Goal: Task Accomplishment & Management: Manage account settings

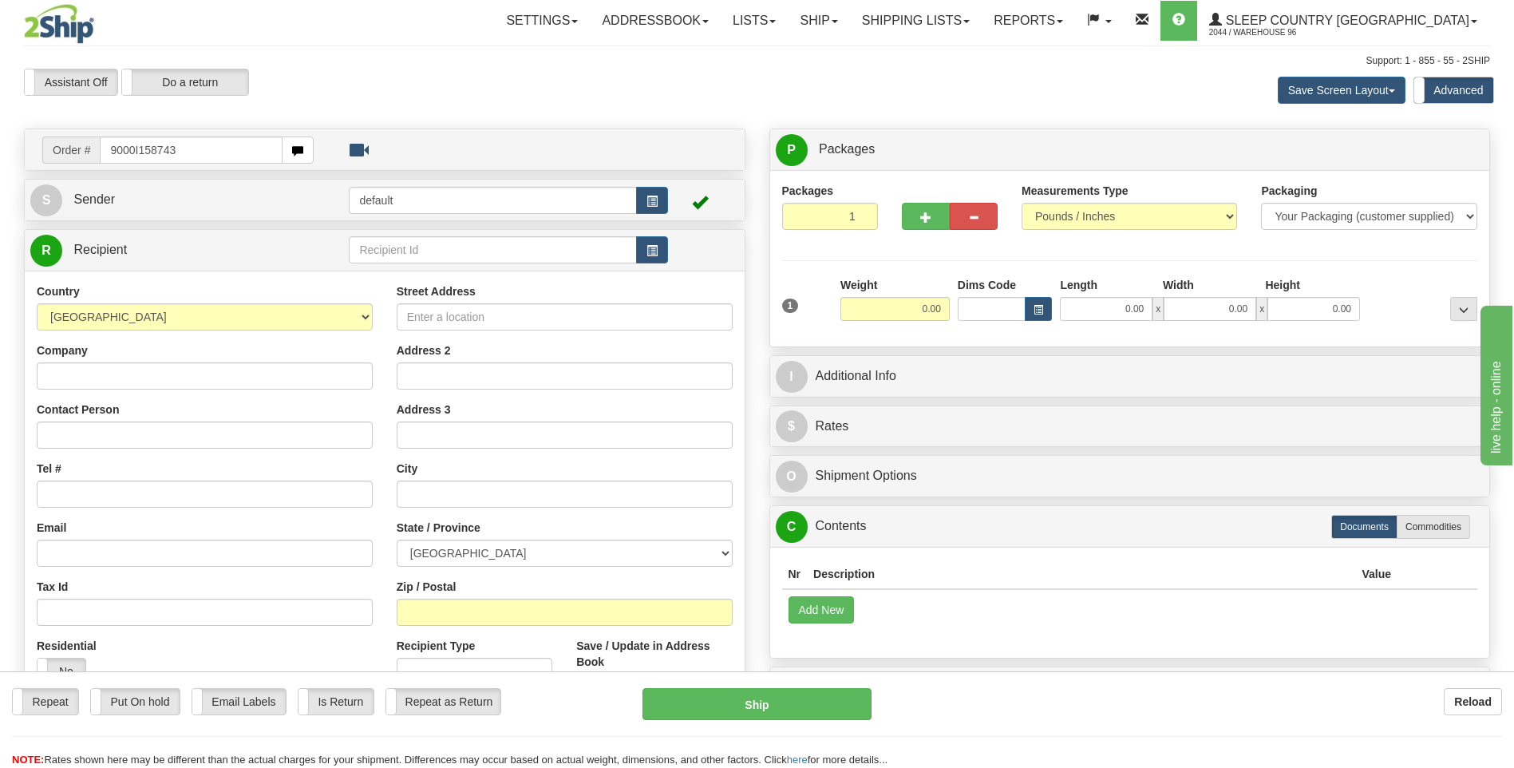
type input "9000I158743"
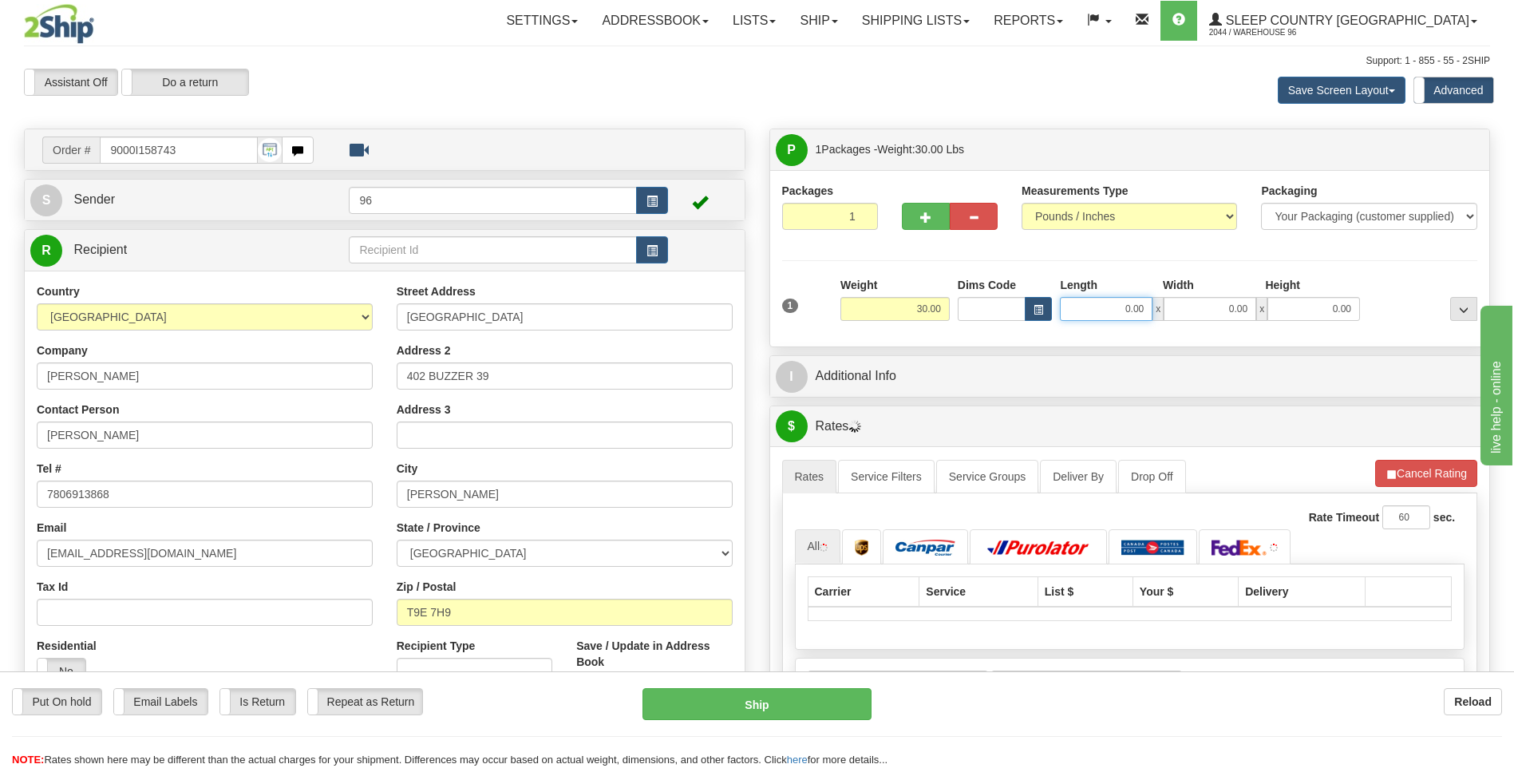
click at [1146, 311] on input "0.00" at bounding box center [1106, 309] width 93 height 24
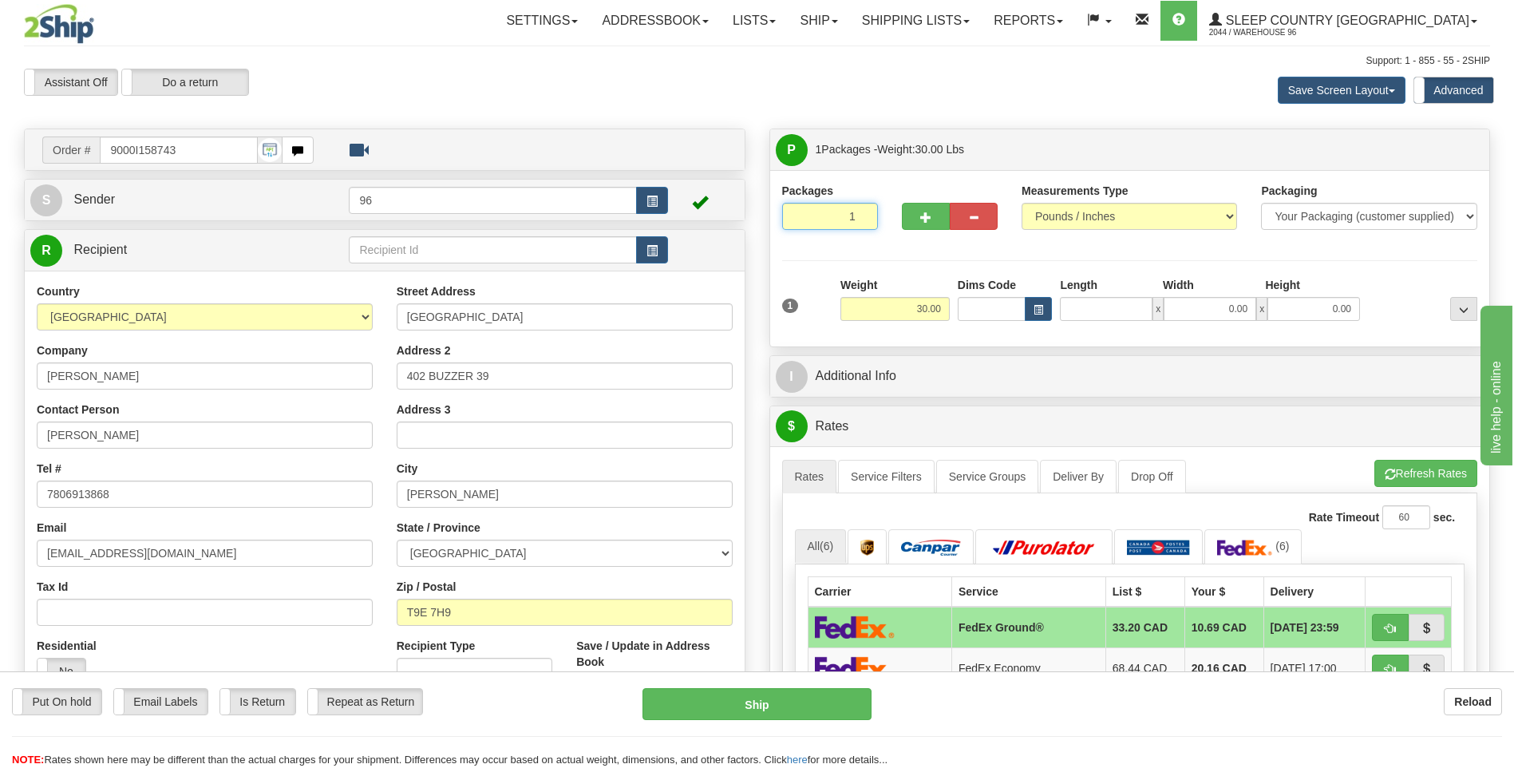
type input "2"
type input "0.00"
type input "2"
click at [861, 213] on input "2" at bounding box center [830, 216] width 96 height 27
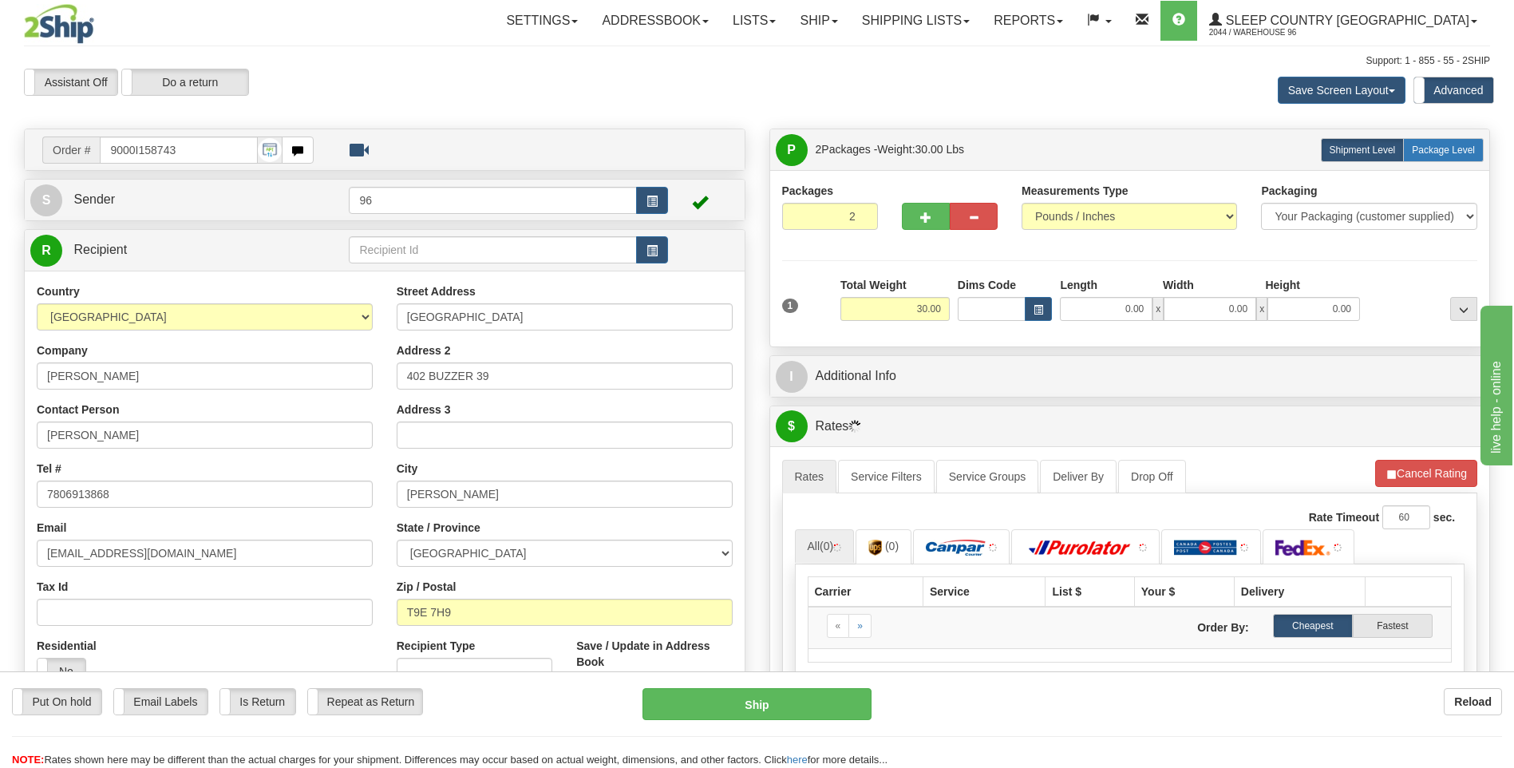
click at [1424, 148] on span "Package Level" at bounding box center [1443, 150] width 63 height 11
radio input "true"
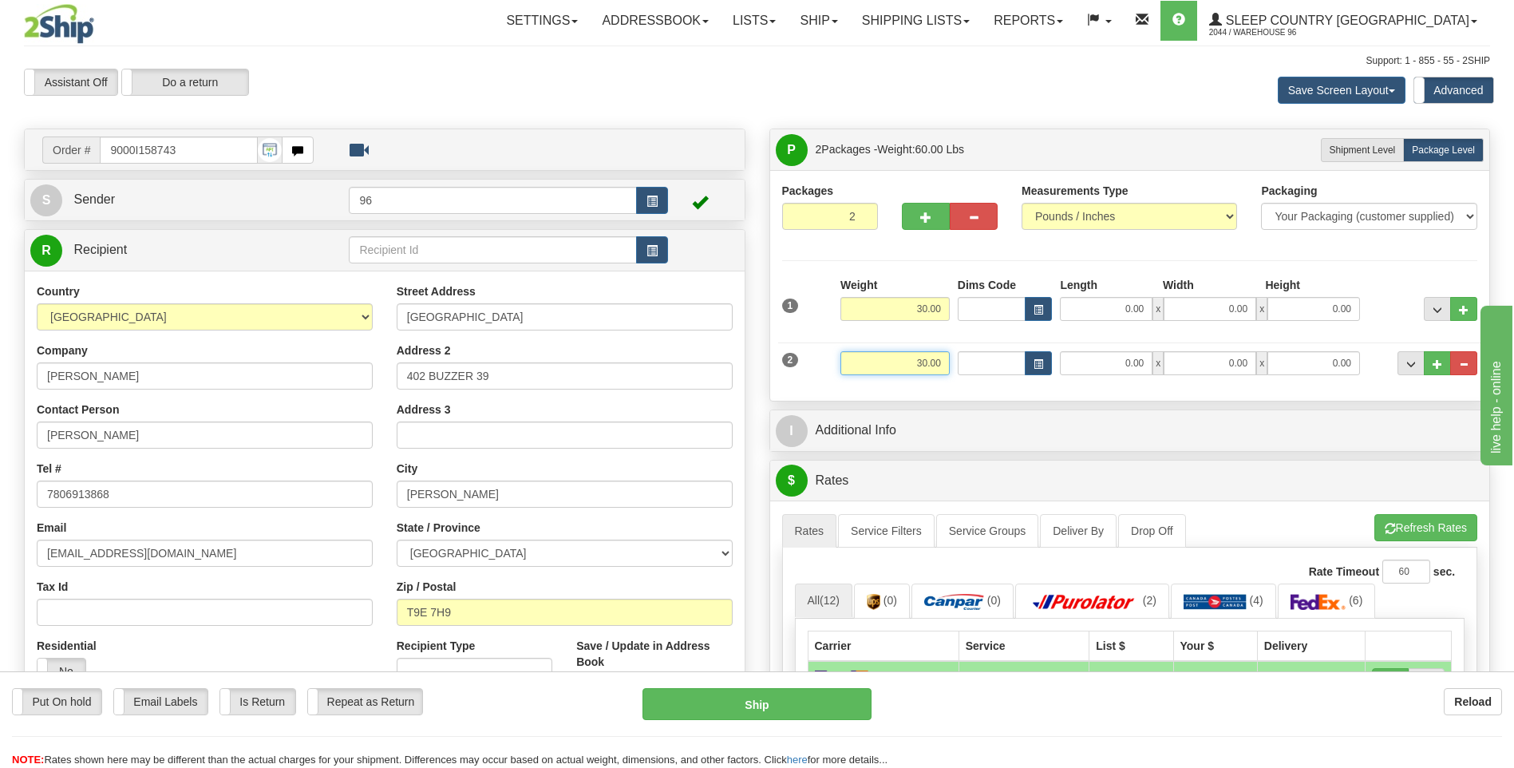
click at [945, 364] on input "30.00" at bounding box center [895, 363] width 109 height 24
type input "3"
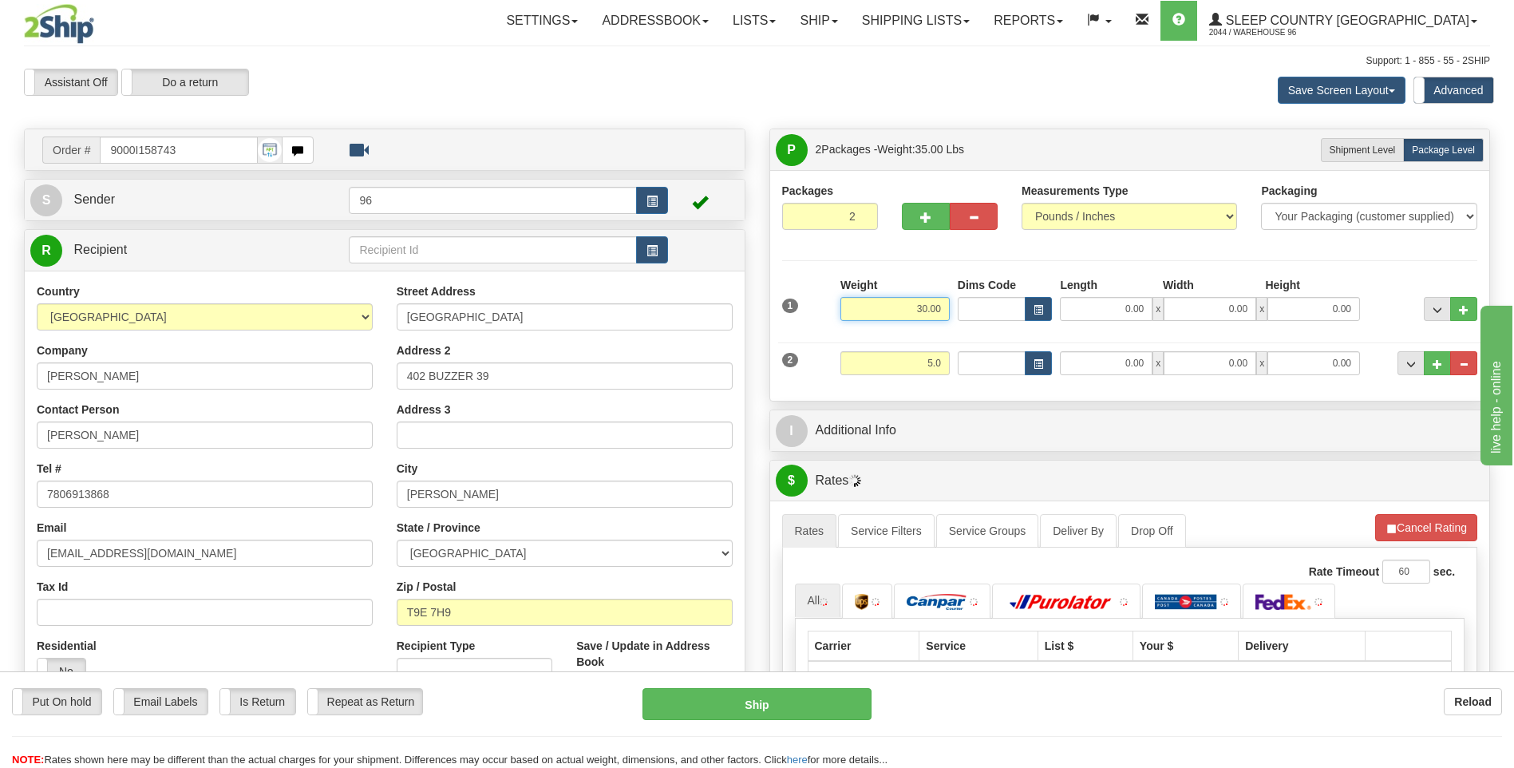
type input "5.00"
click at [944, 313] on input "30.00" at bounding box center [895, 309] width 109 height 24
type input "3"
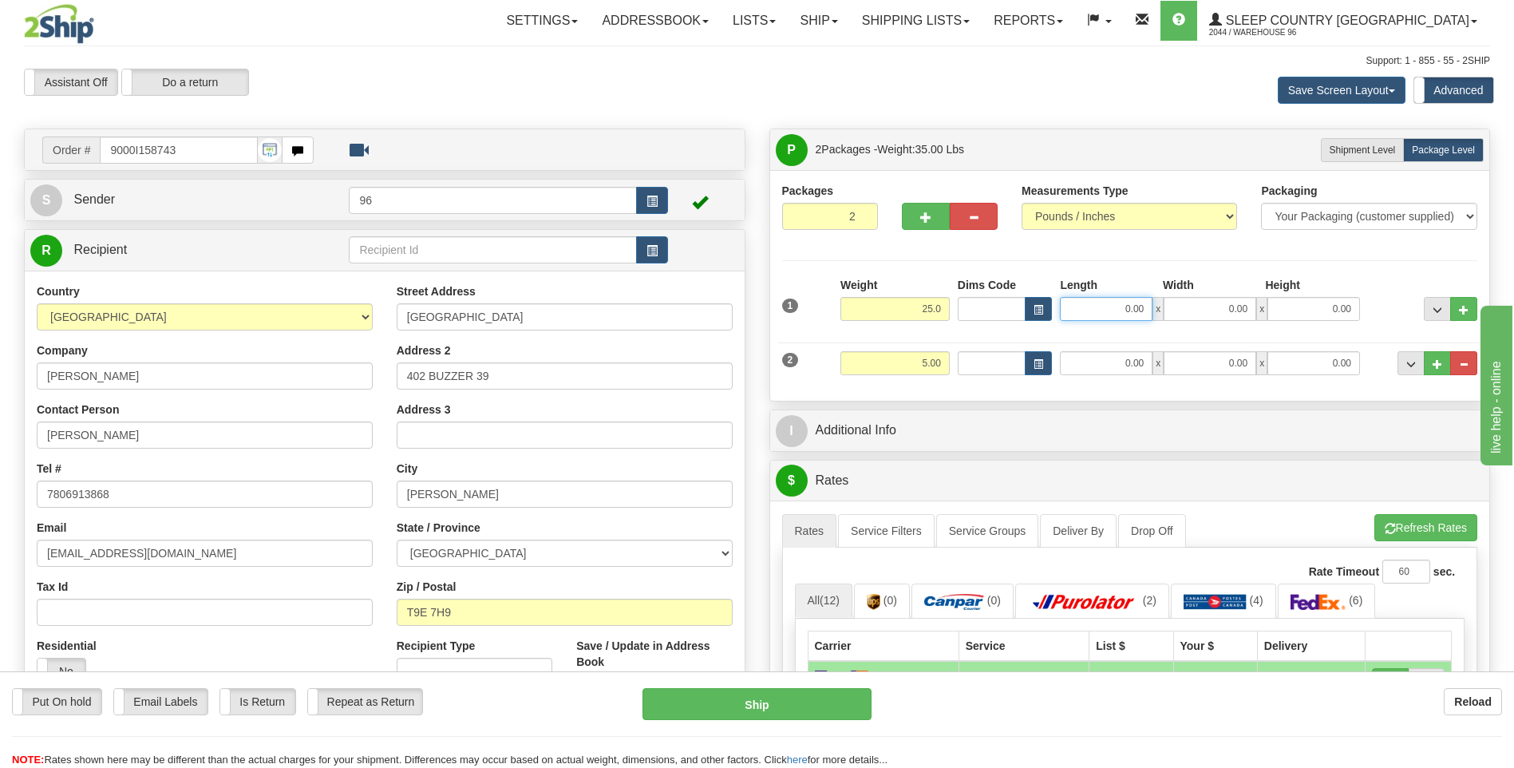
type input "25.00"
click at [1147, 307] on input "0.00" at bounding box center [1106, 309] width 93 height 24
type input "40.00"
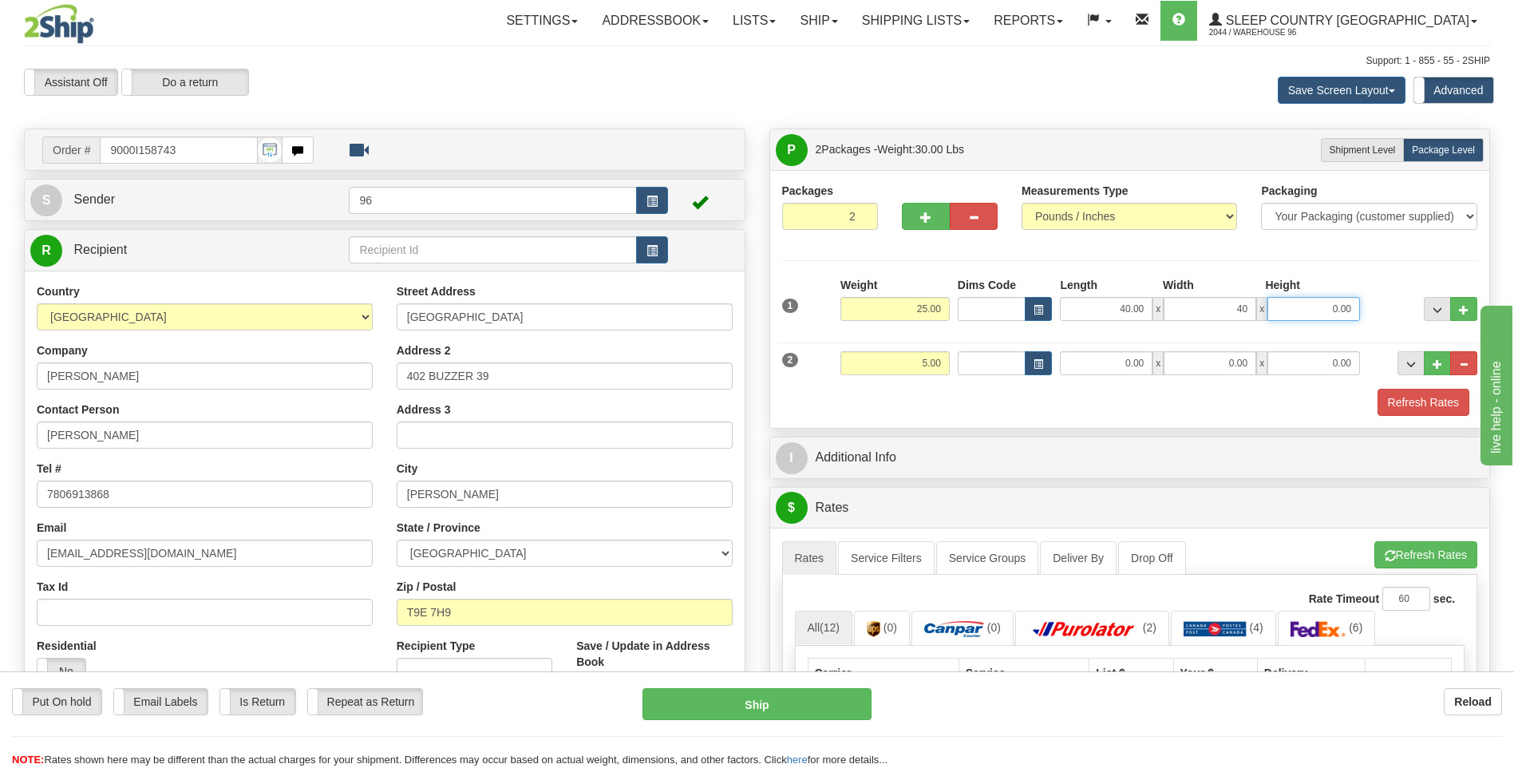
type input "40.00"
type input "3"
type input "3.00"
click at [1145, 355] on input "0.00" at bounding box center [1106, 363] width 93 height 24
type input "15.00"
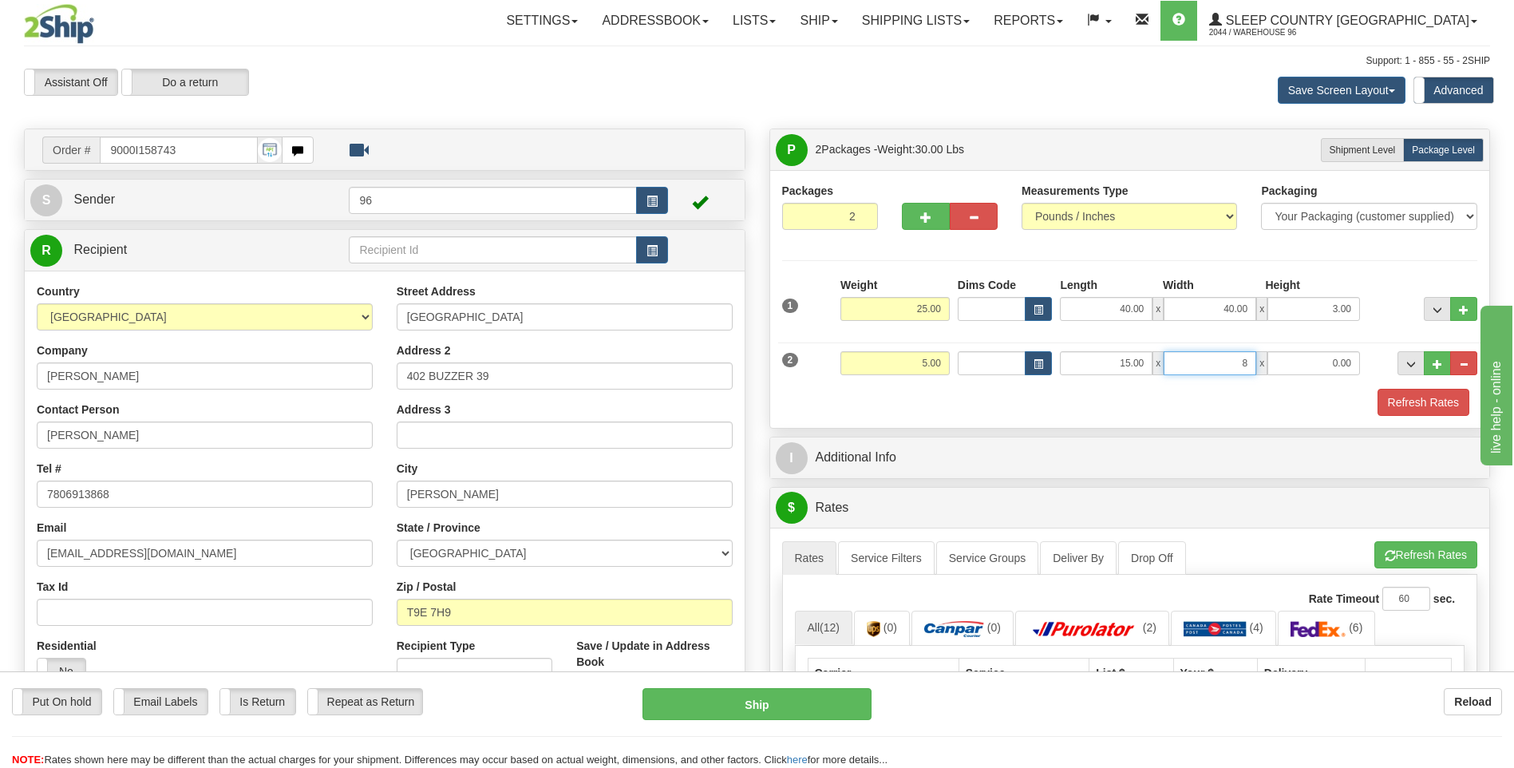
type input "8.00"
type input "3.00"
click at [1411, 397] on button "Refresh Rates" at bounding box center [1424, 402] width 92 height 27
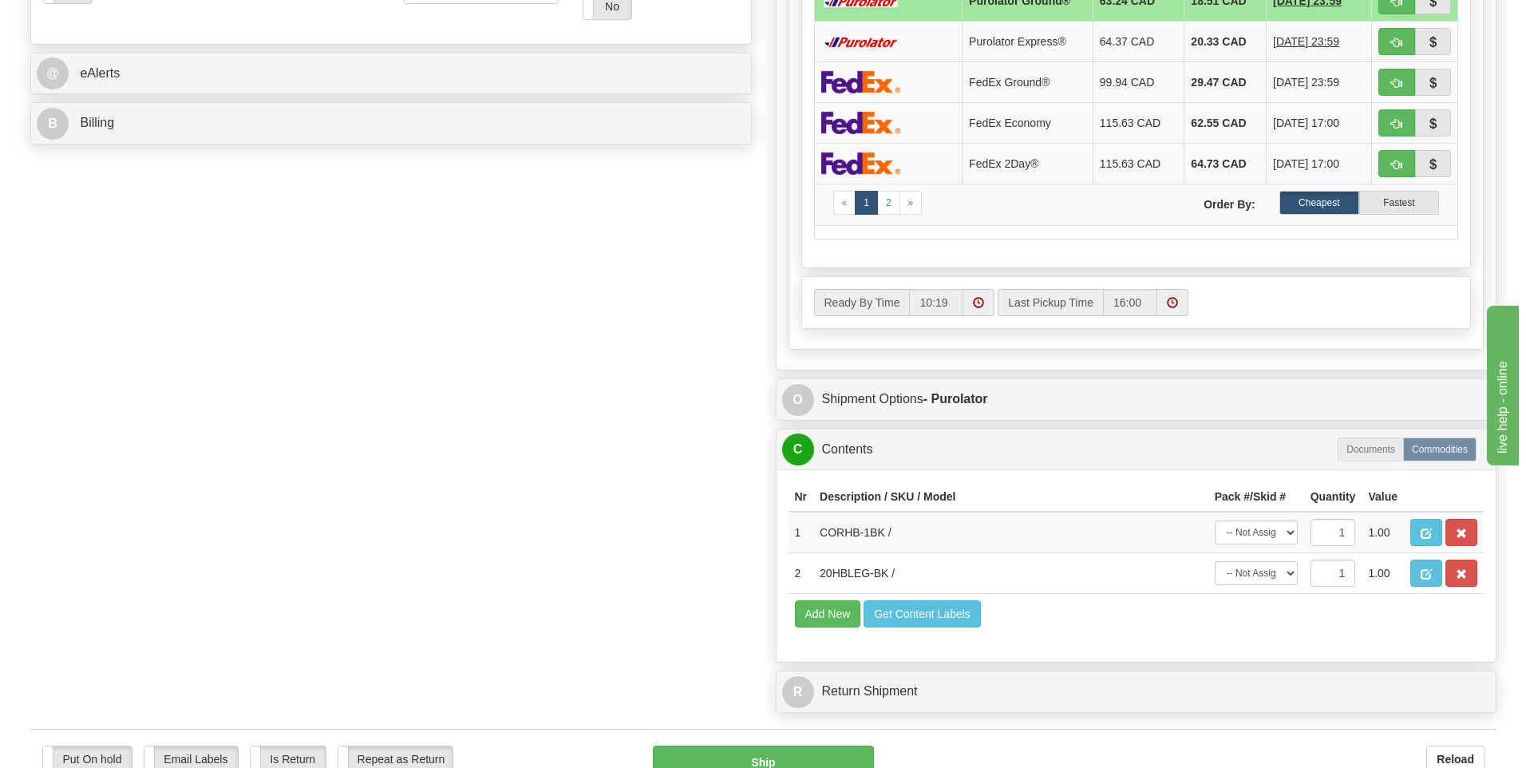
scroll to position [798, 0]
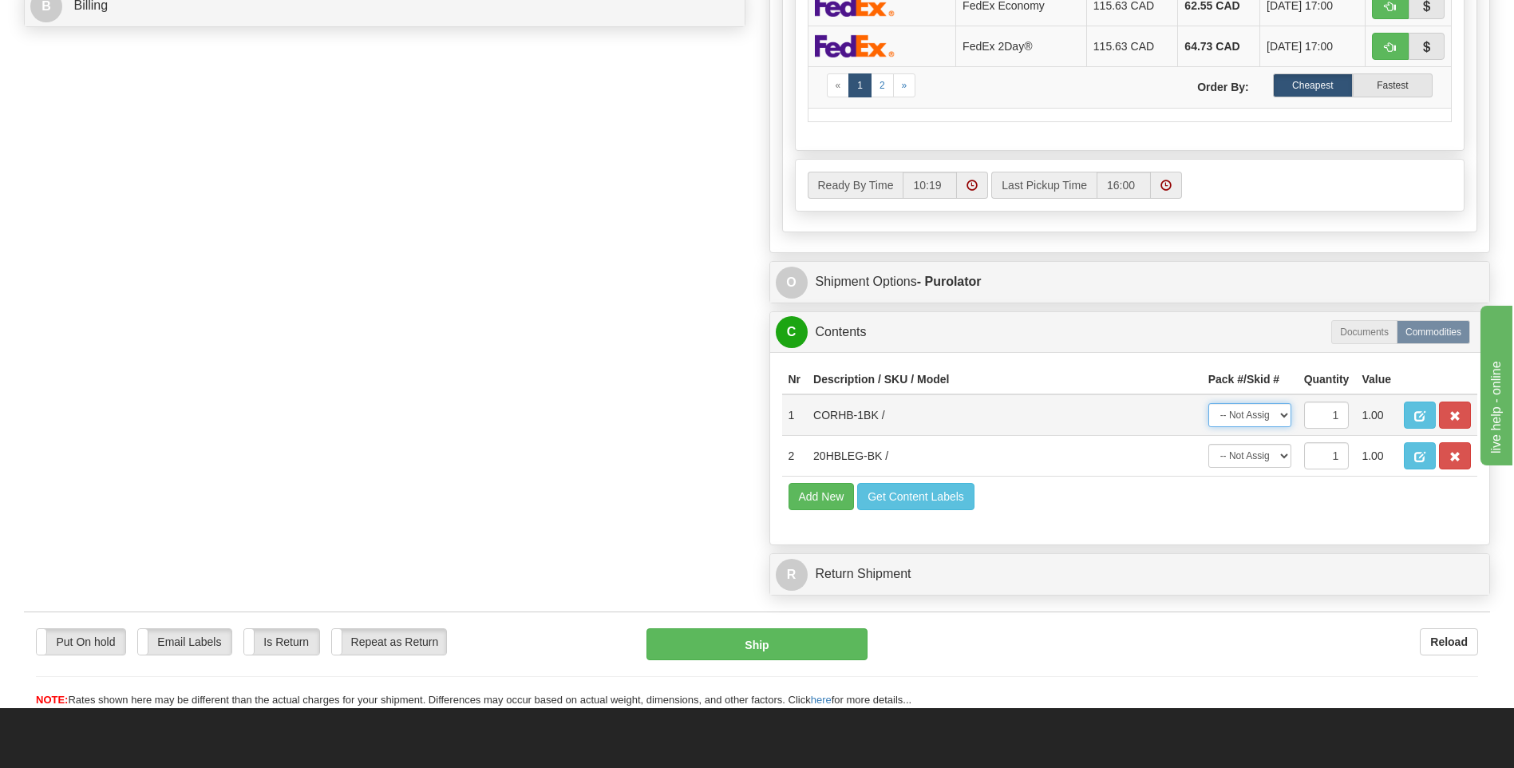
click at [1281, 418] on select "-- Not Assigned -- Package 1 Package 2" at bounding box center [1250, 415] width 83 height 24
select select "0"
click at [1209, 403] on select "-- Not Assigned -- Package 1 Package 2" at bounding box center [1250, 415] width 83 height 24
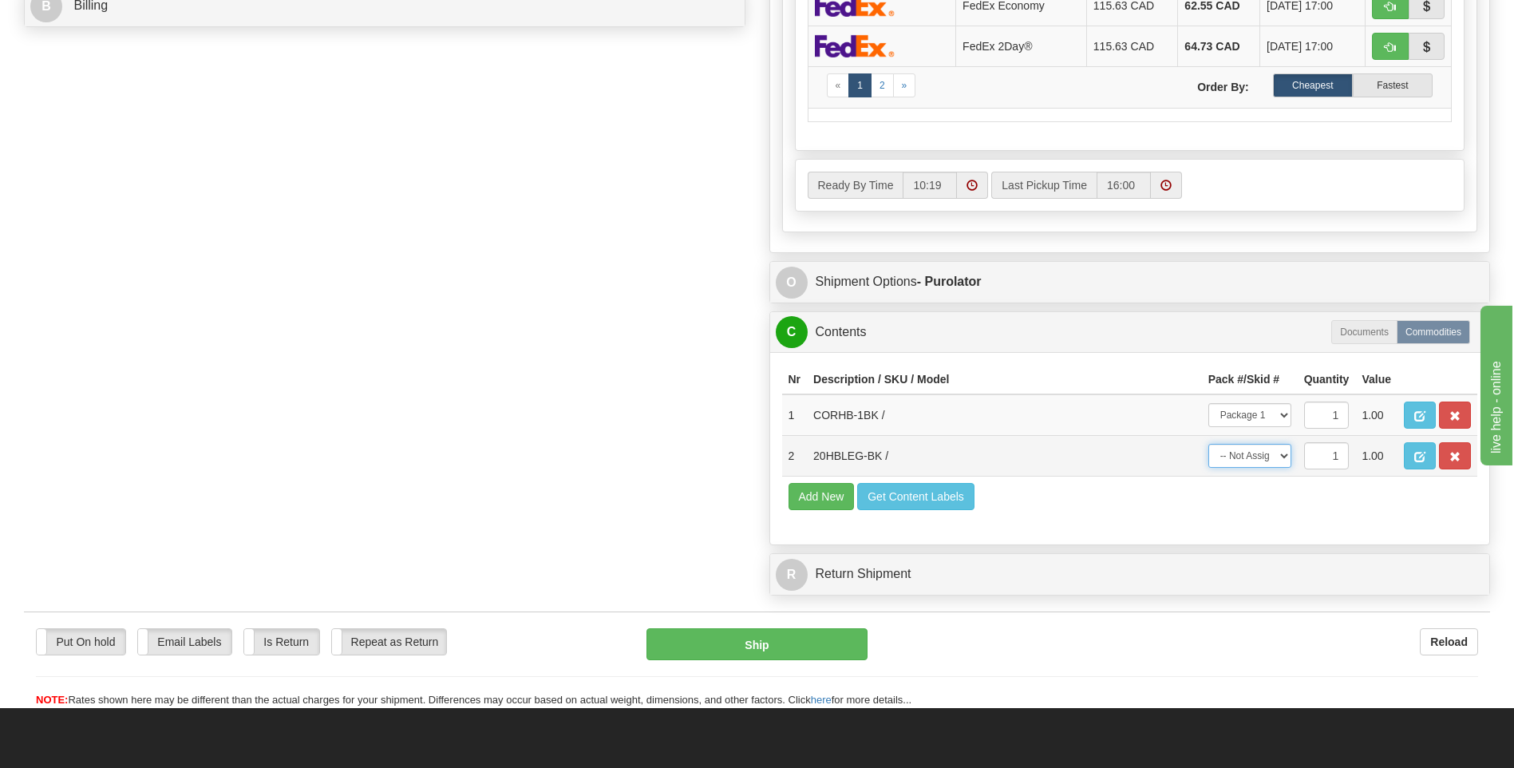
click at [1273, 461] on select "-- Not Assigned -- Package 1 Package 2" at bounding box center [1250, 456] width 83 height 24
select select "1"
click at [1209, 444] on select "-- Not Assigned -- Package 1 Package 2" at bounding box center [1250, 456] width 83 height 24
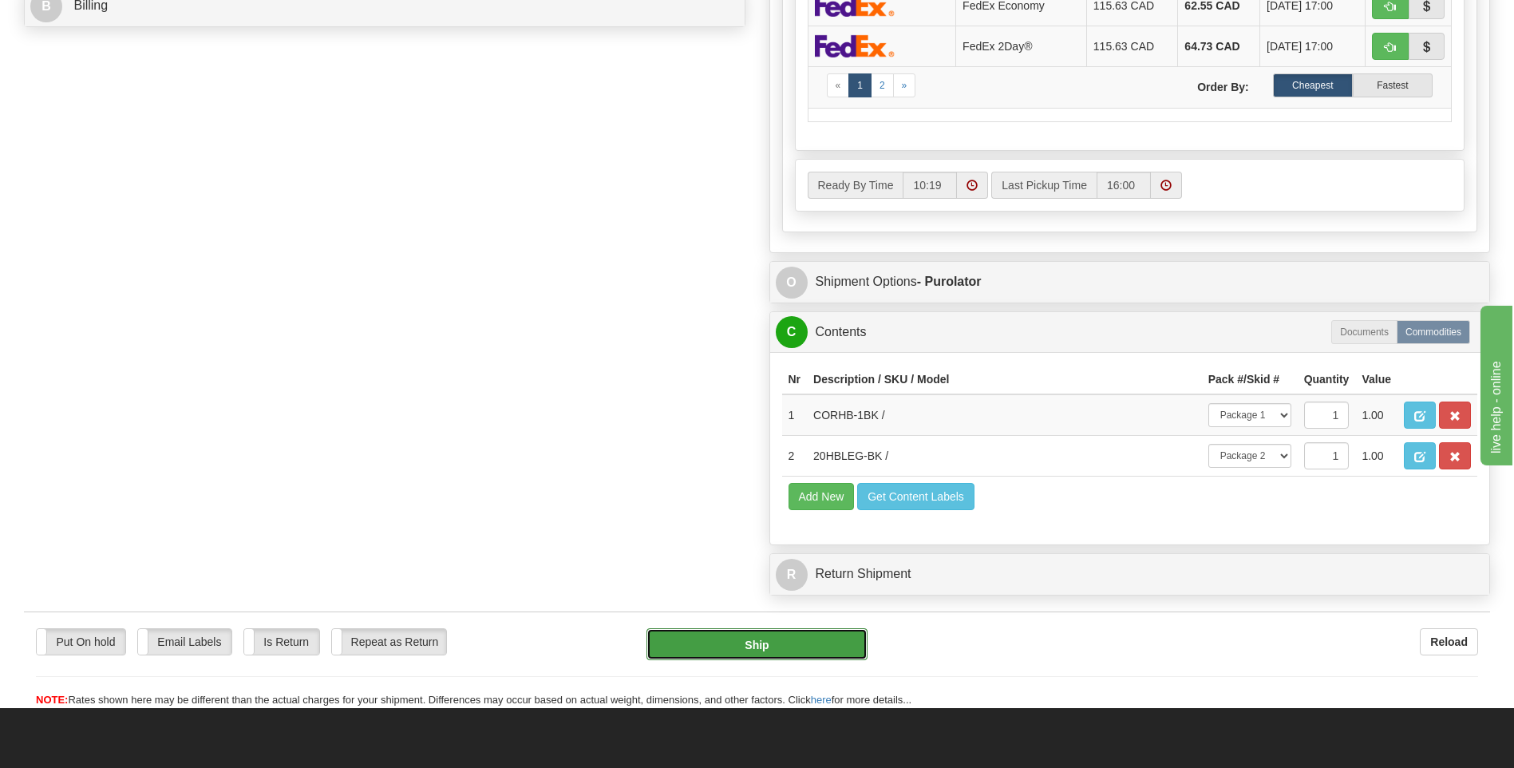
click at [735, 643] on button "Ship" at bounding box center [757, 644] width 220 height 32
type input "260"
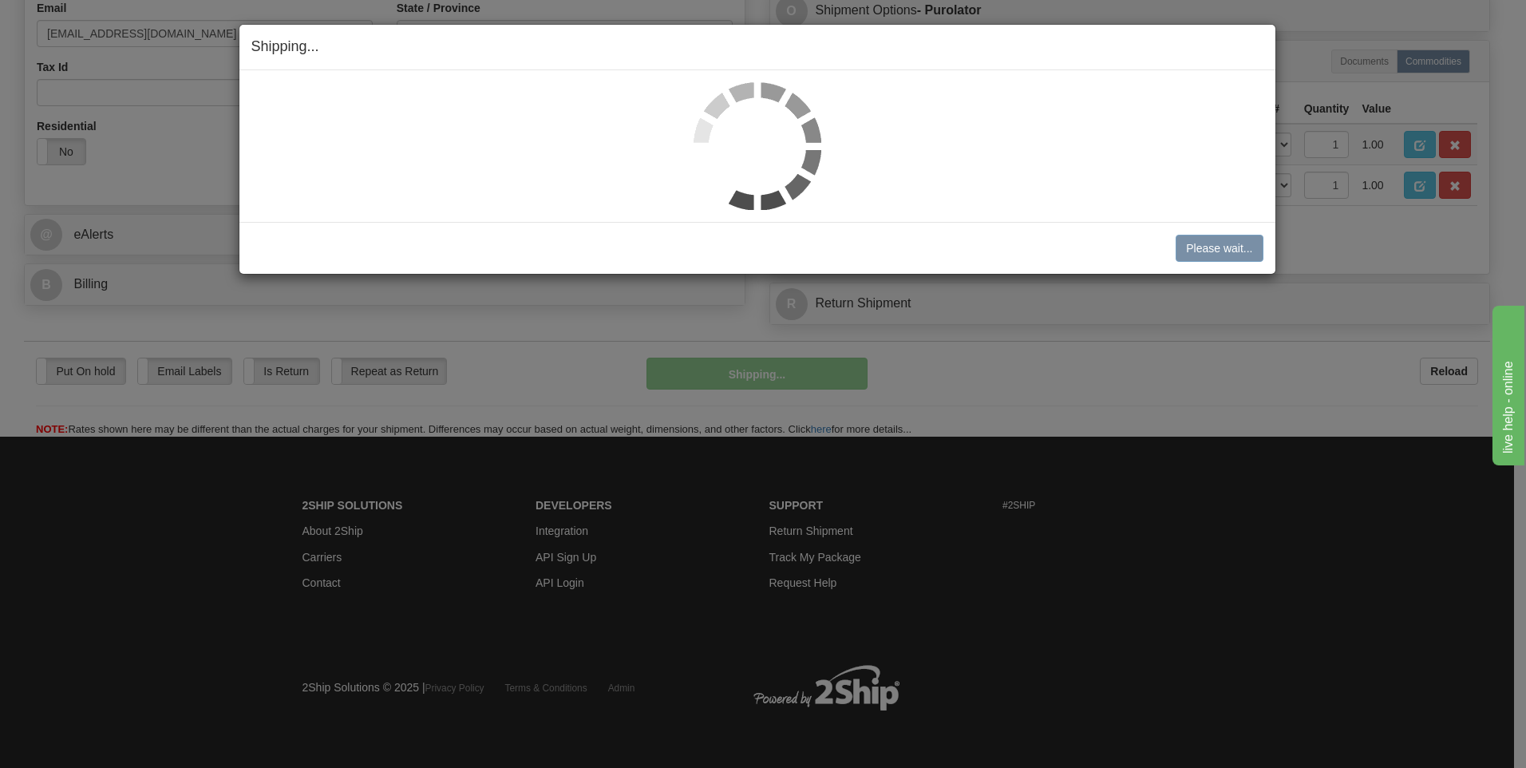
scroll to position [520, 0]
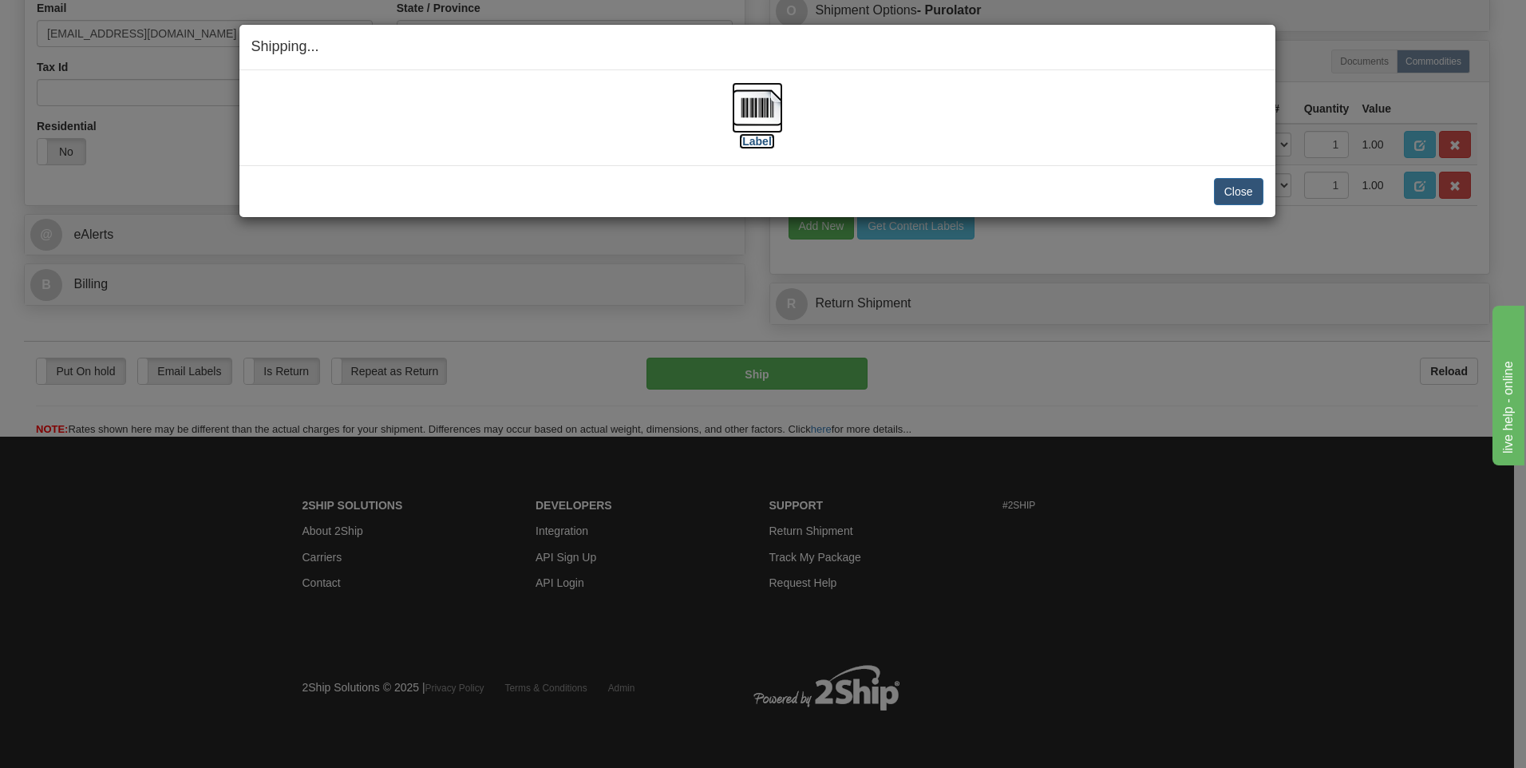
click at [763, 105] on img at bounding box center [757, 107] width 51 height 51
click at [932, 115] on div "[Label]" at bounding box center [757, 117] width 1012 height 71
click at [763, 110] on img at bounding box center [757, 107] width 51 height 51
click at [1237, 188] on button "Close" at bounding box center [1238, 191] width 49 height 27
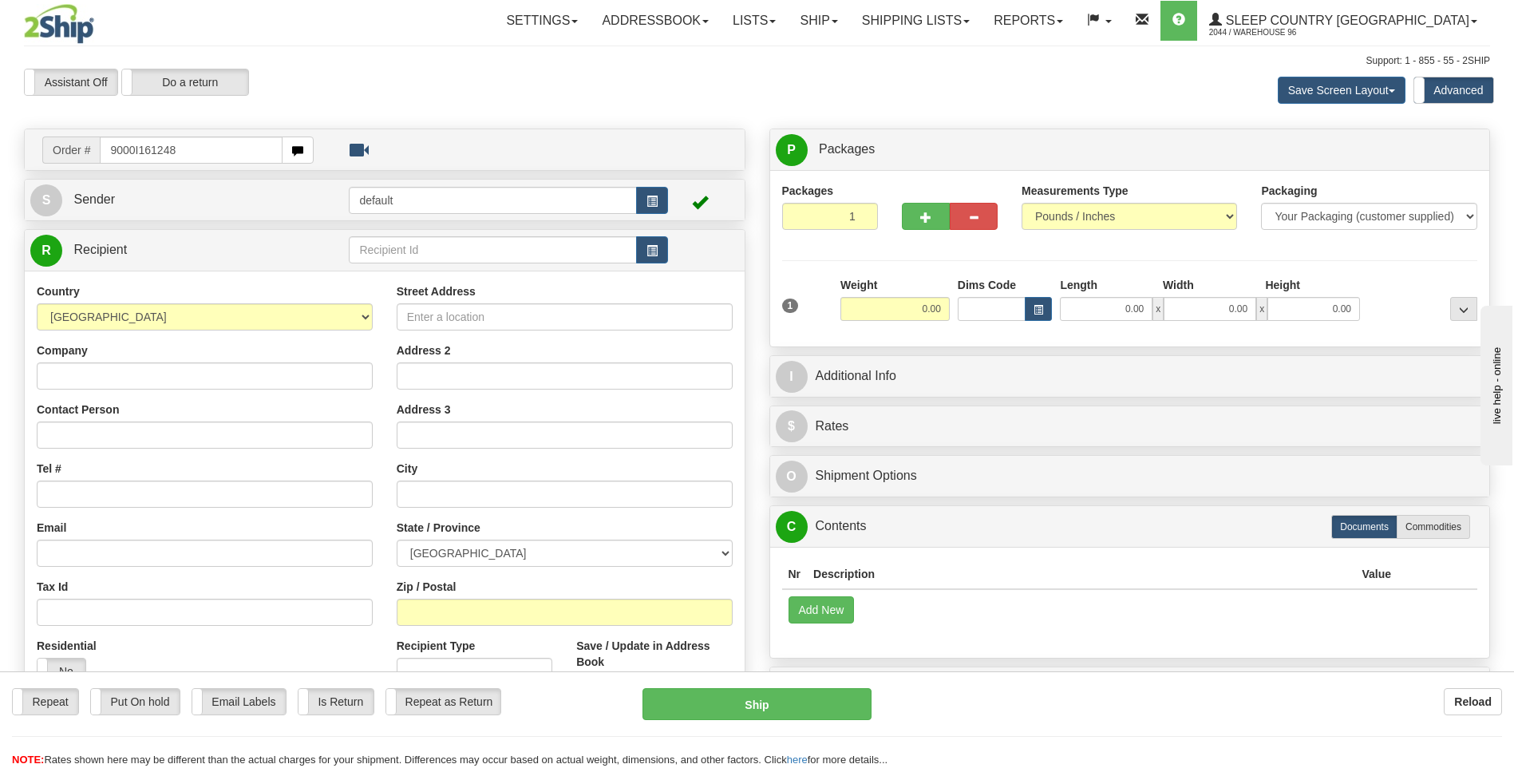
type input "9000I161248"
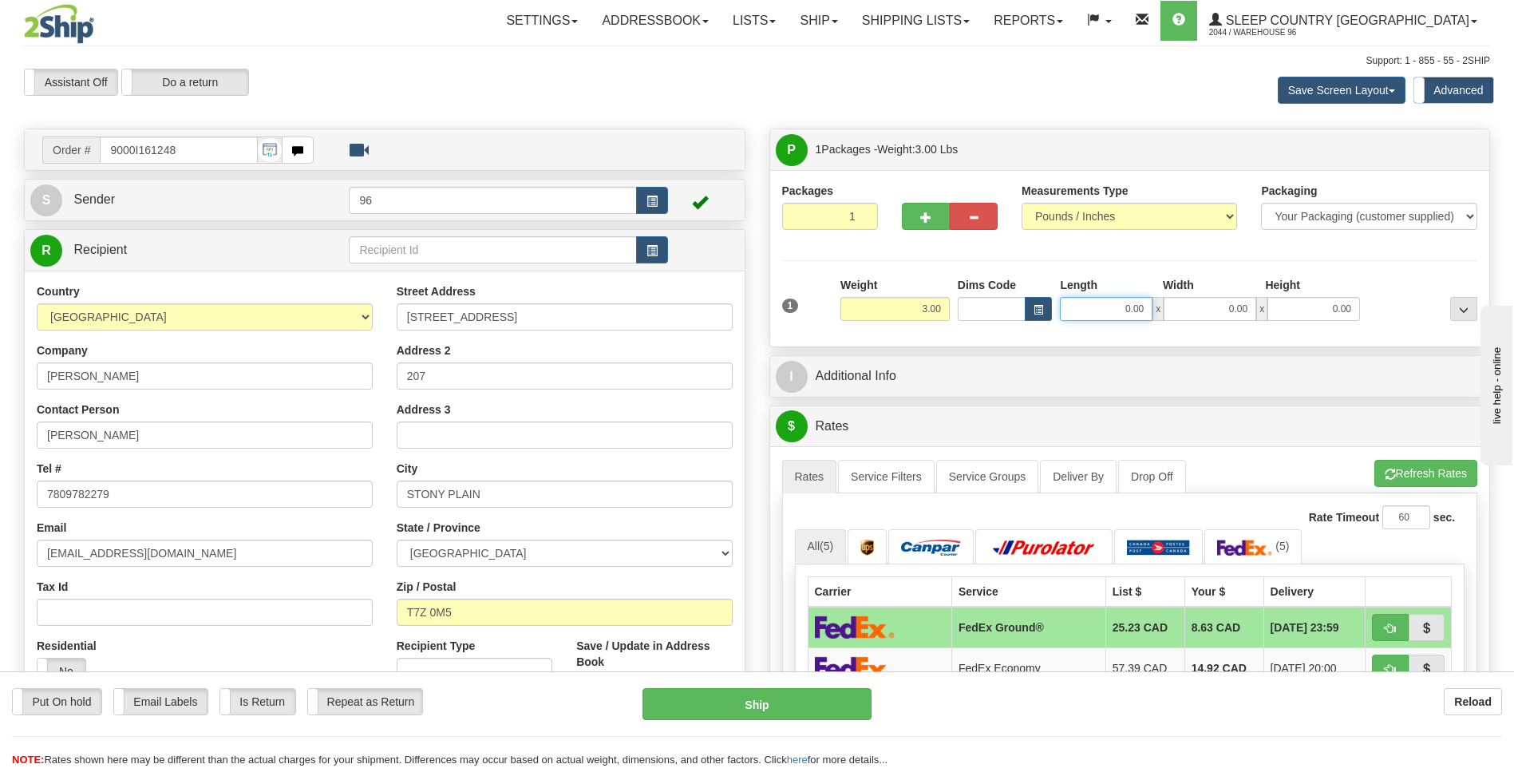
click at [1148, 312] on input "0.00" at bounding box center [1106, 309] width 93 height 24
type input "12.00"
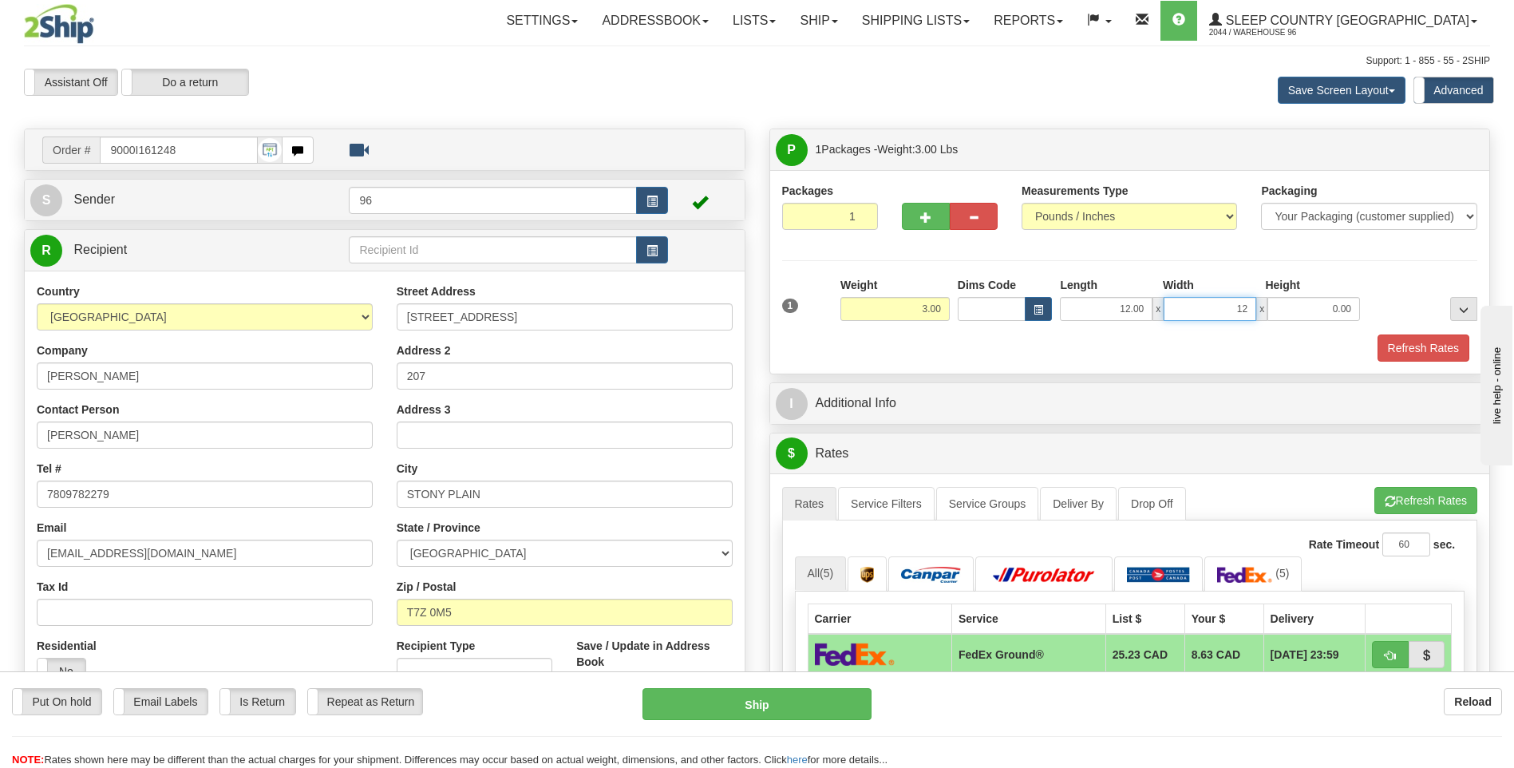
type input "12.00"
type input "0.00"
click at [1363, 307] on div "12.00 x 12.00 x 0.00" at bounding box center [1210, 309] width 308 height 24
click at [1353, 311] on input "0.00" at bounding box center [1314, 309] width 93 height 24
type input "5.00"
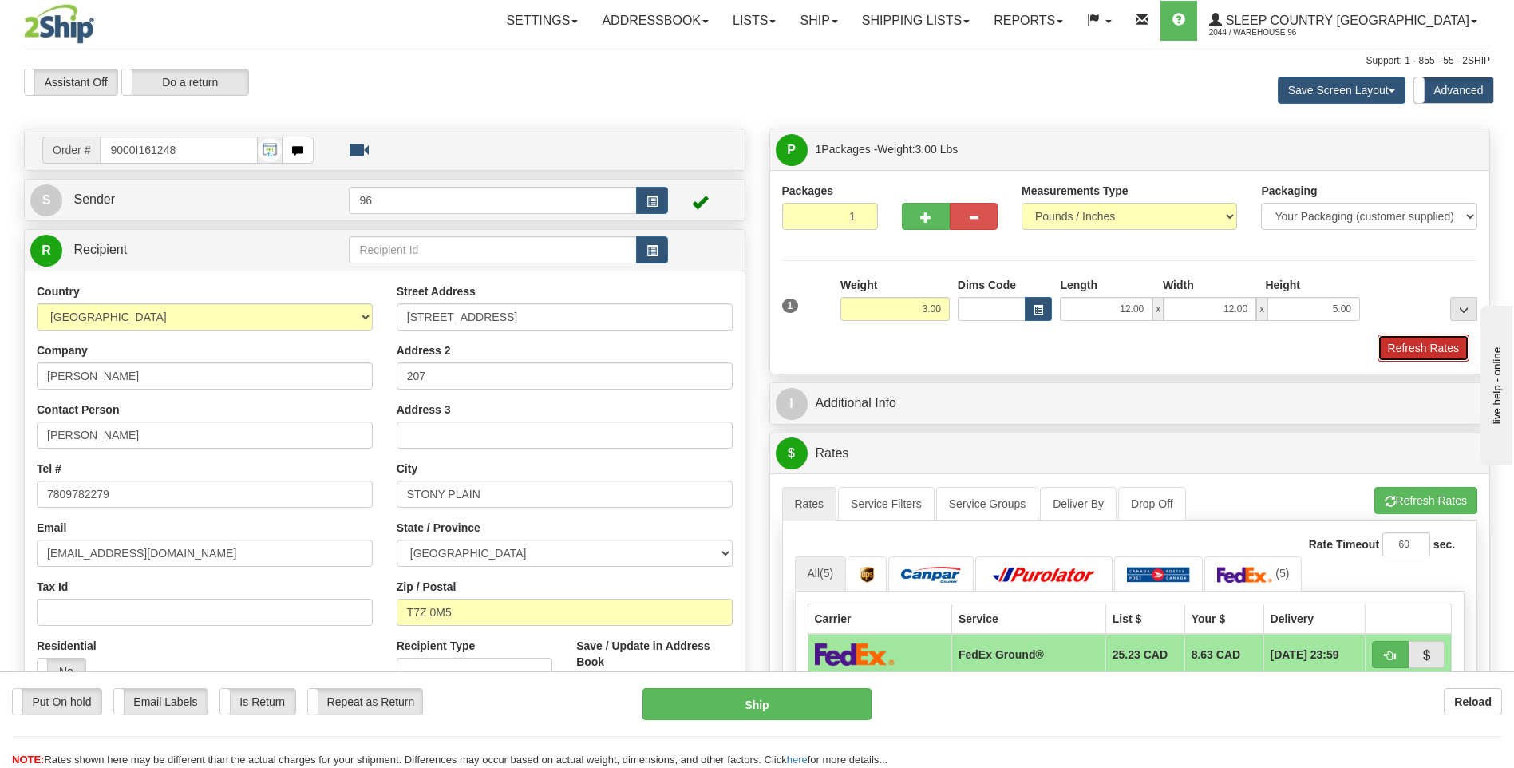
click at [1403, 342] on button "Refresh Rates" at bounding box center [1424, 348] width 92 height 27
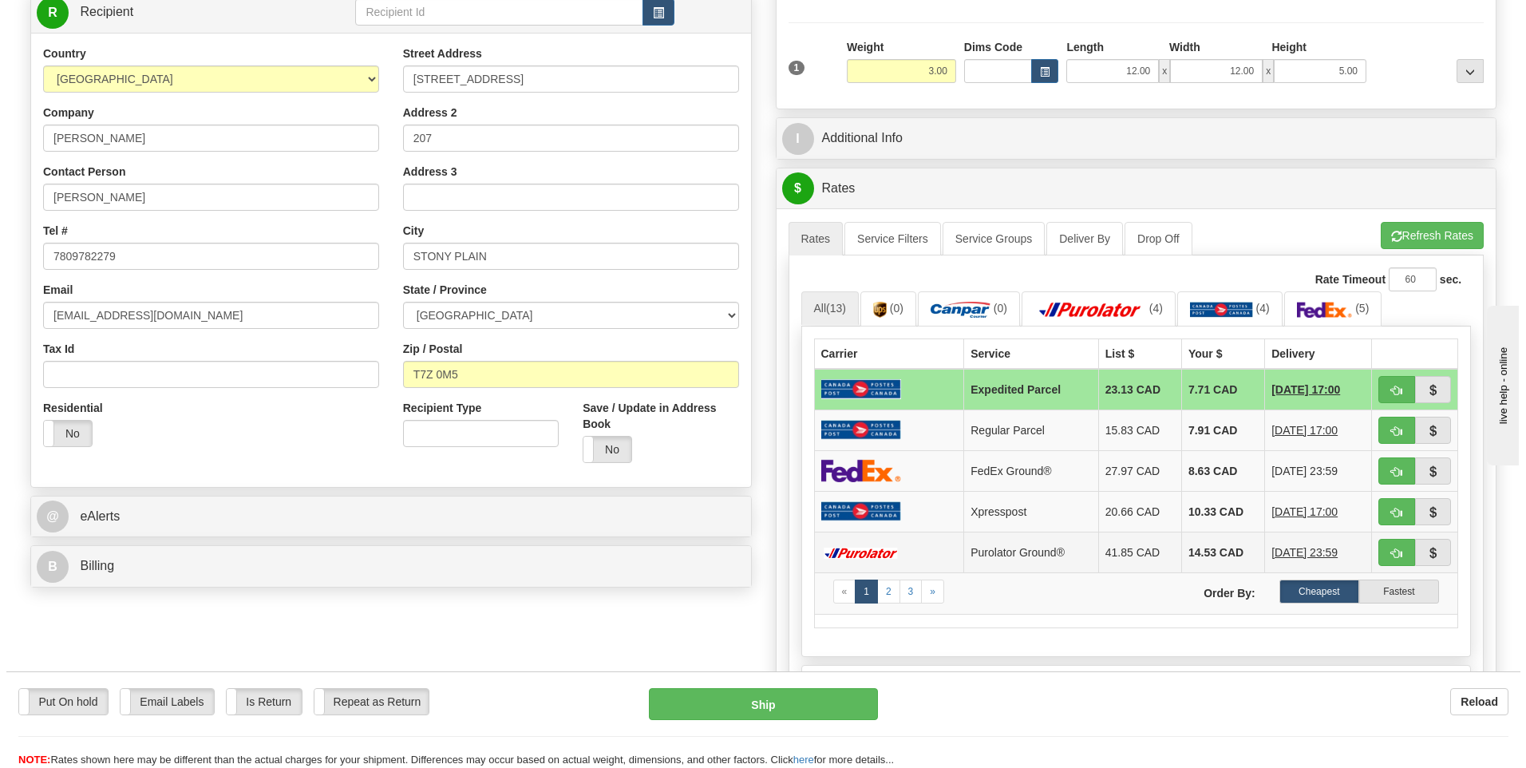
scroll to position [240, 0]
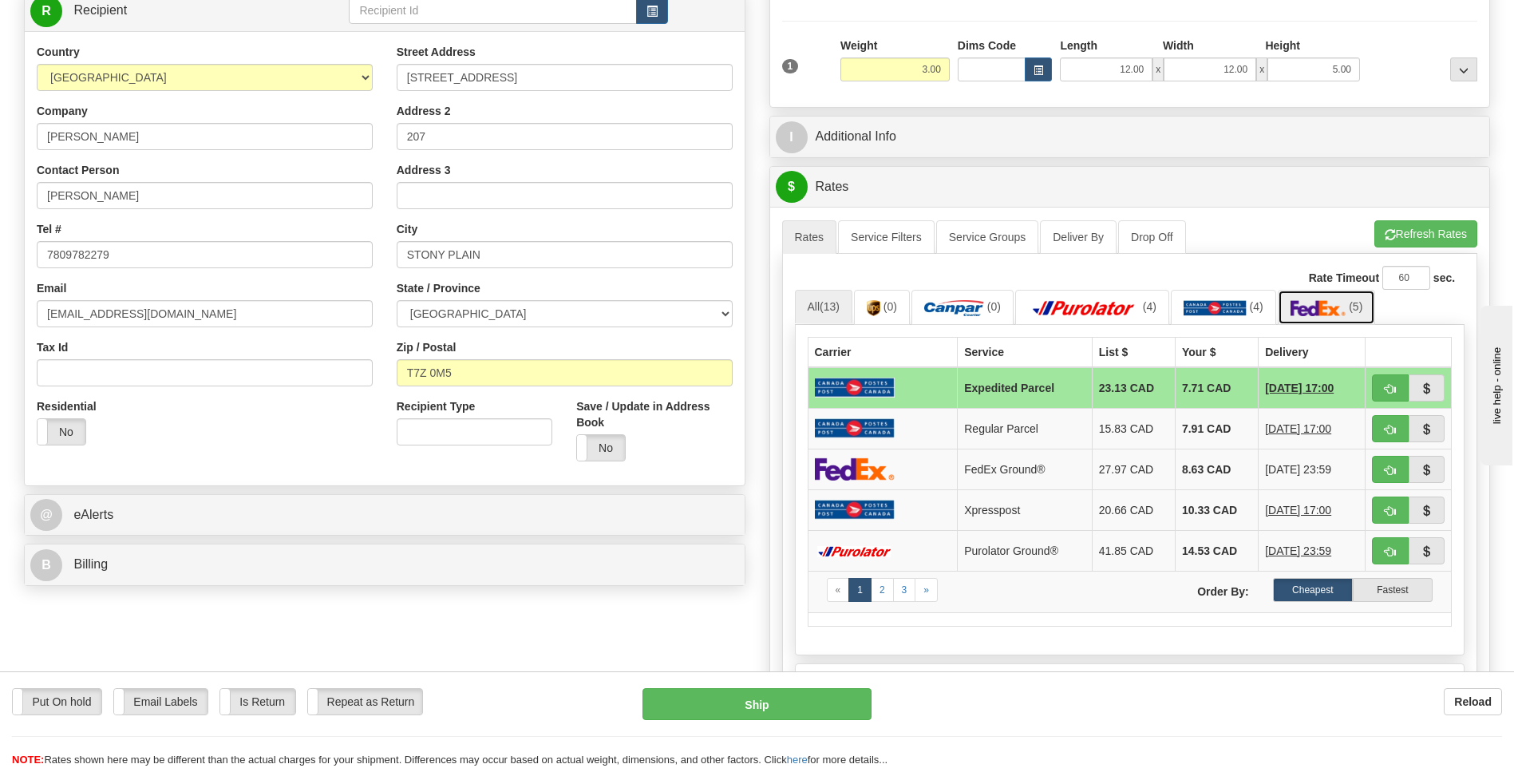
click at [1313, 311] on img at bounding box center [1319, 308] width 56 height 16
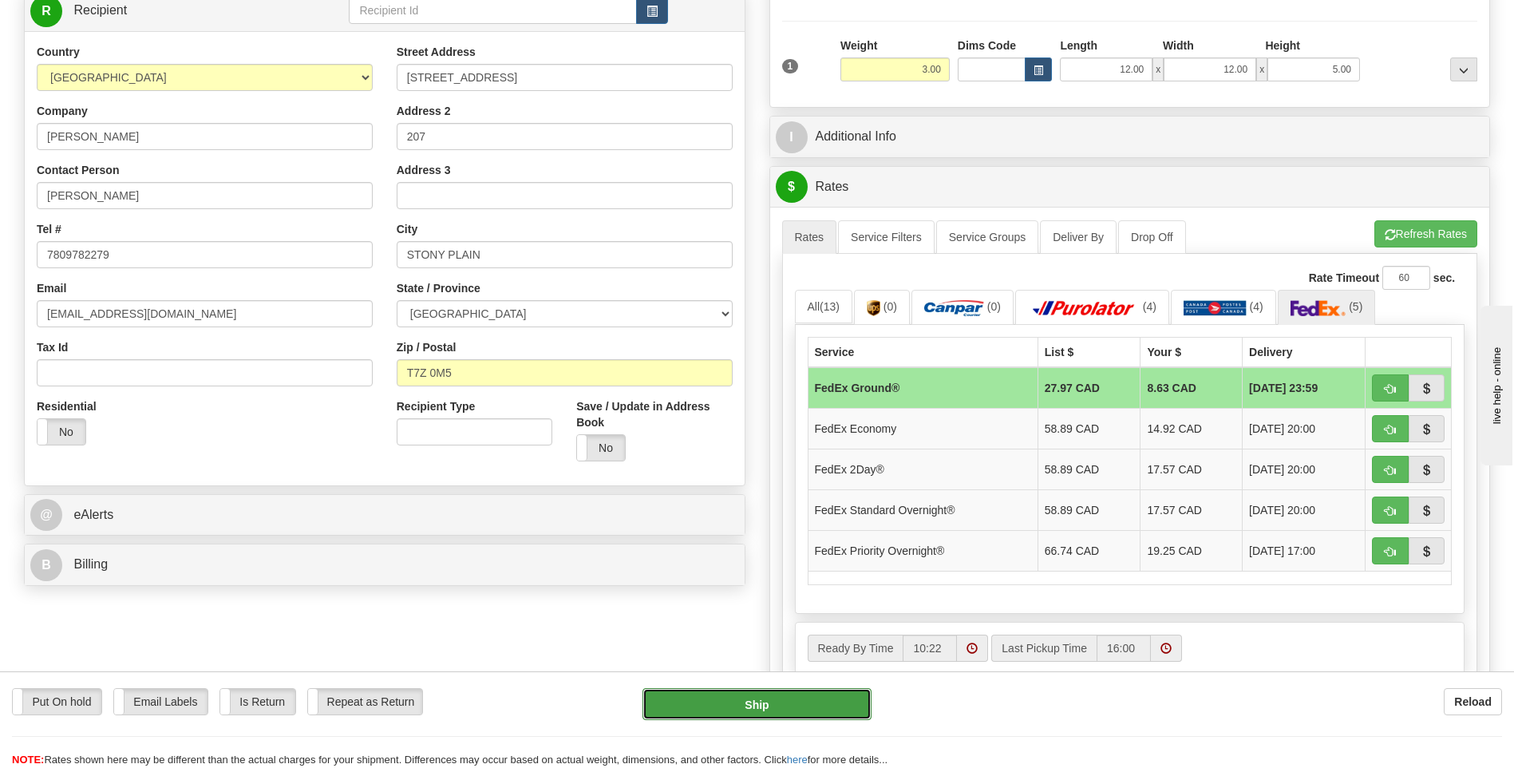
click at [778, 706] on button "Ship" at bounding box center [757, 704] width 228 height 32
type input "92"
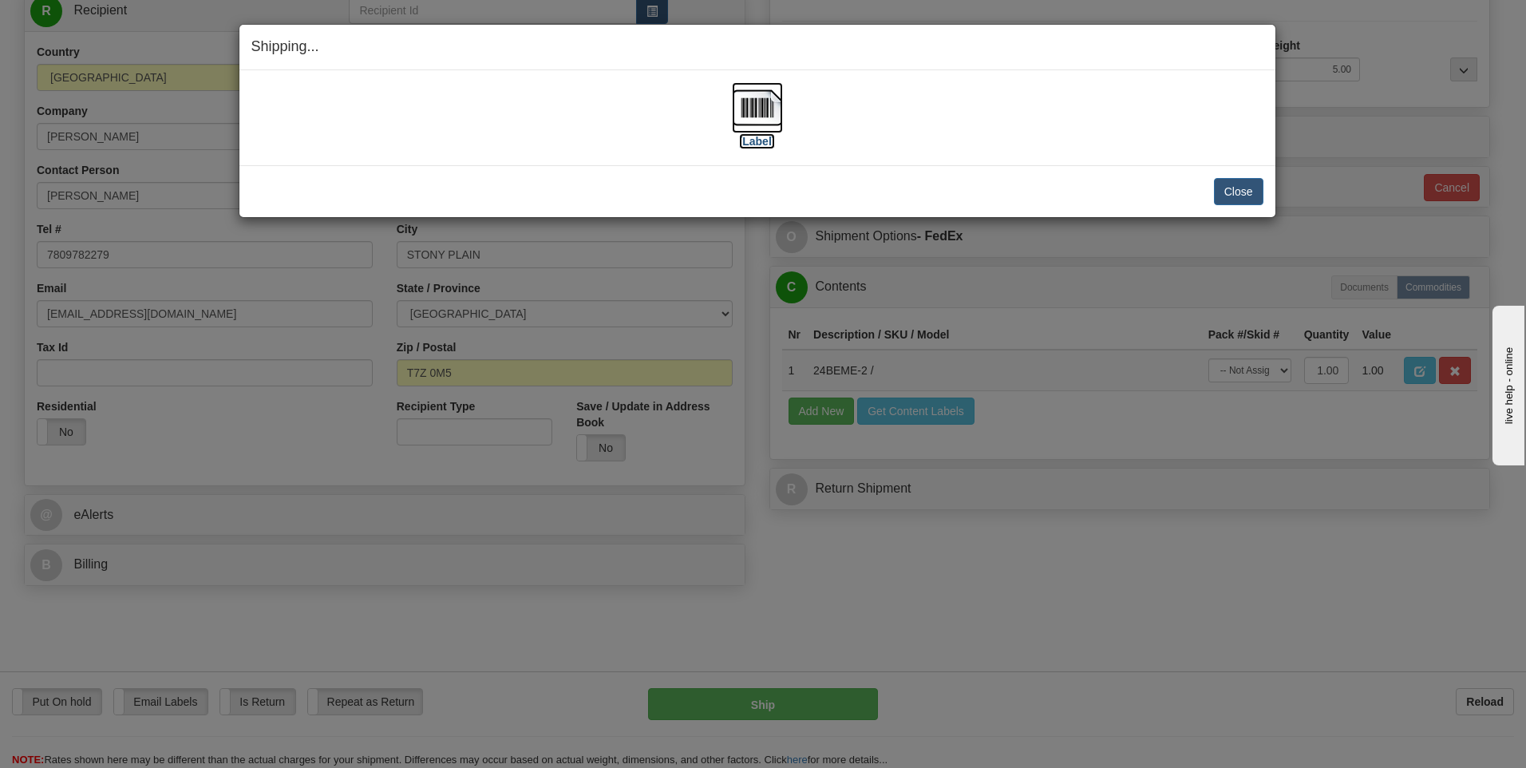
click at [765, 104] on img at bounding box center [757, 107] width 51 height 51
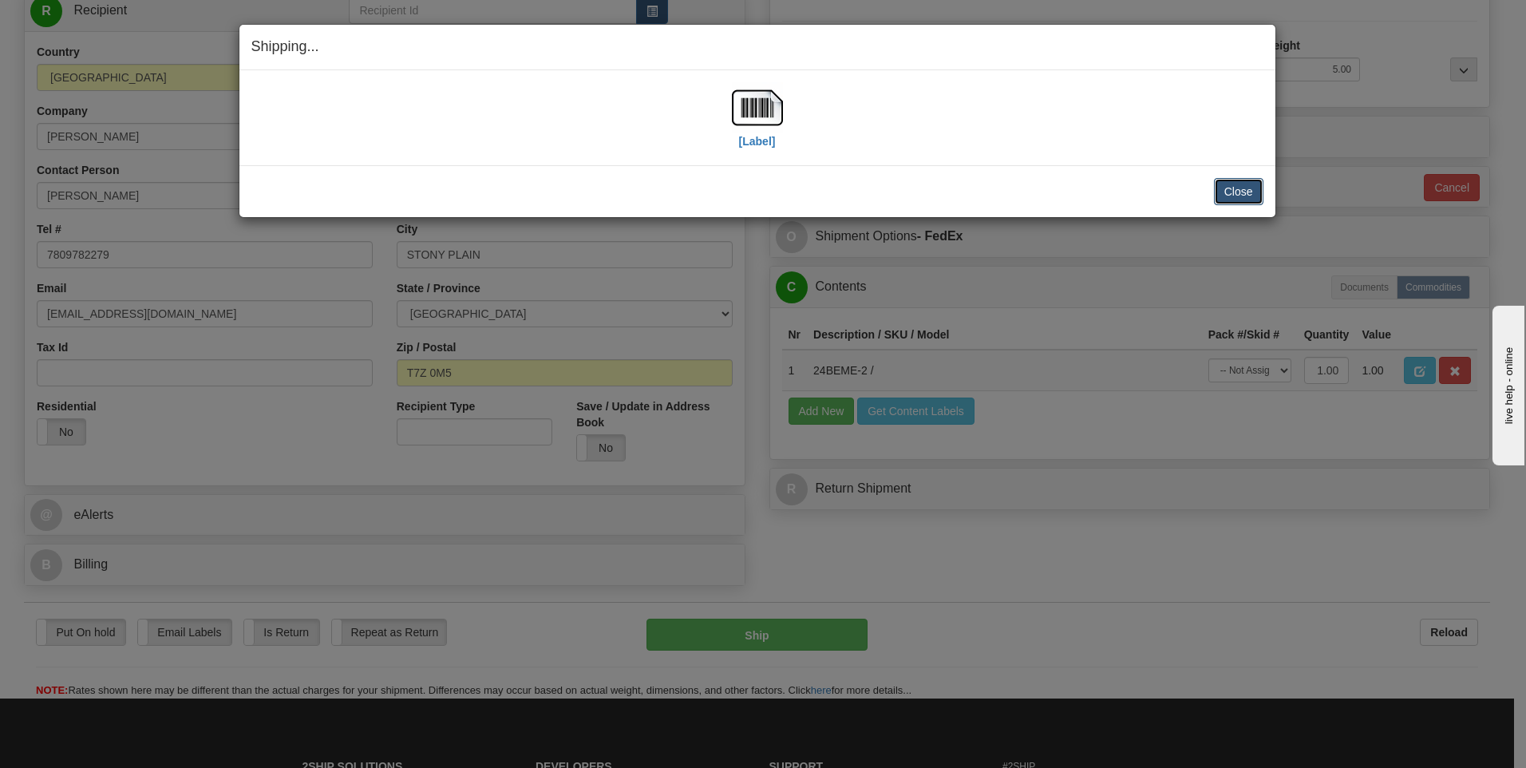
click at [1246, 192] on button "Close" at bounding box center [1238, 191] width 49 height 27
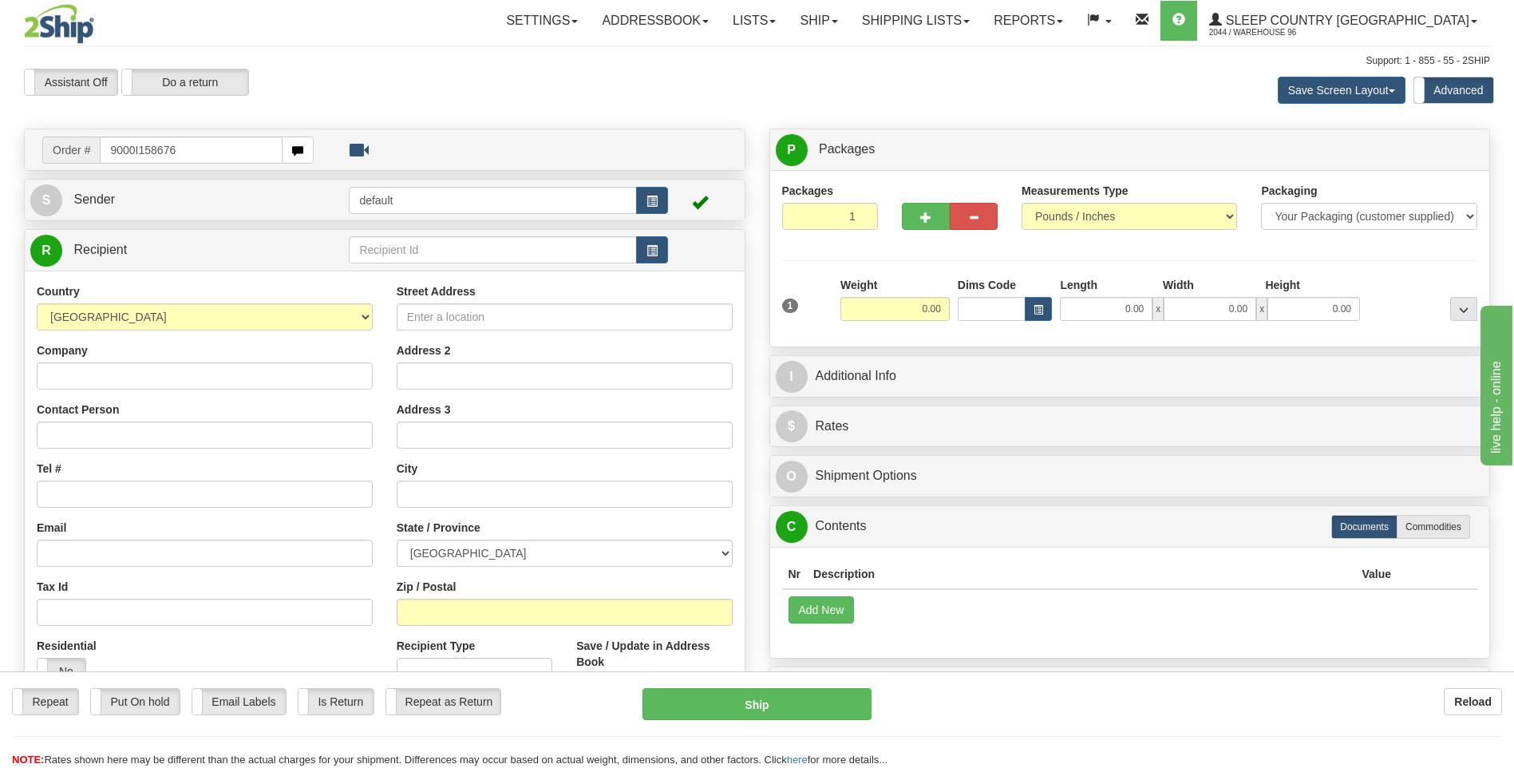
type input "9000I158676"
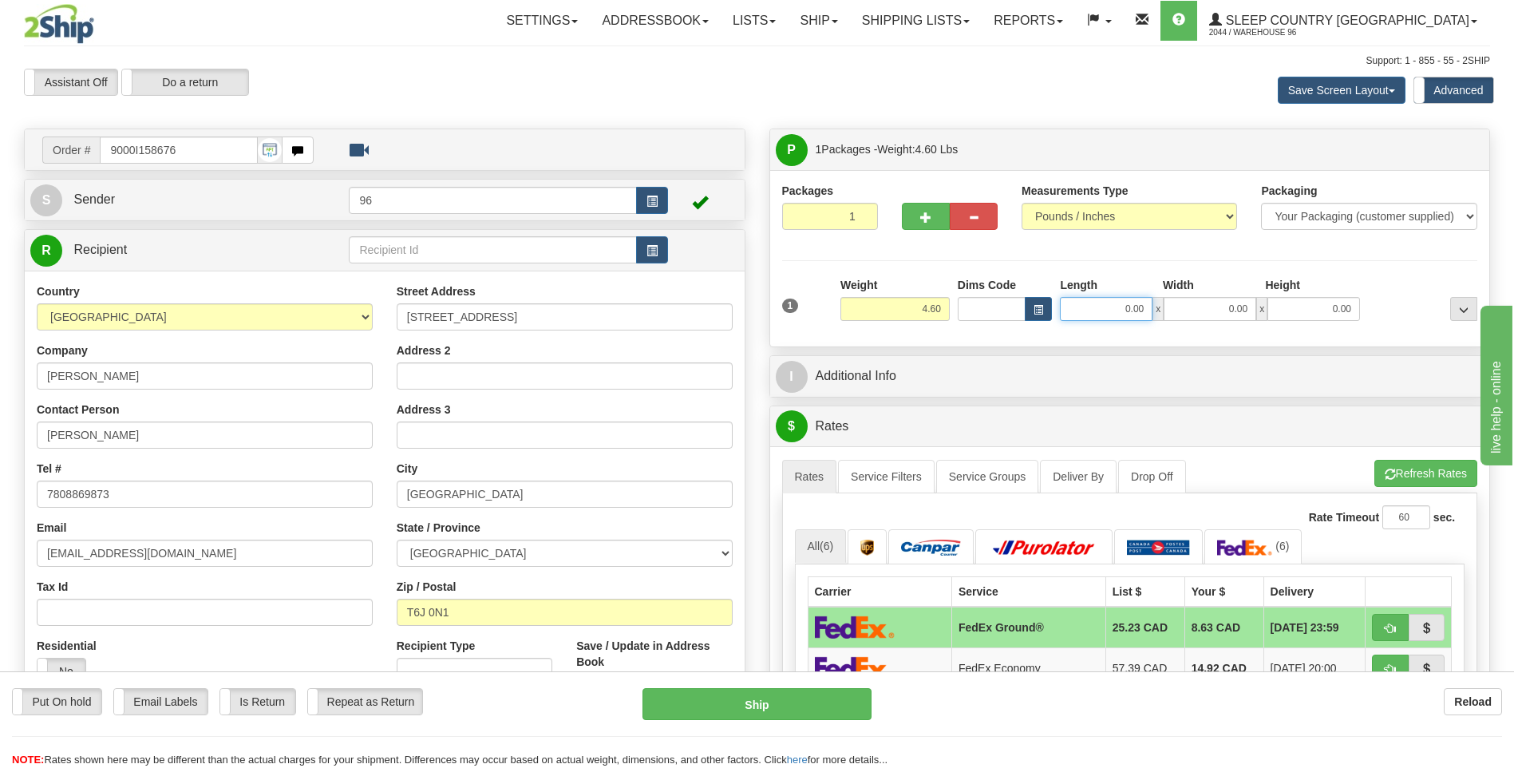
click at [1145, 319] on input "0.00" at bounding box center [1106, 309] width 93 height 24
type input "21.00"
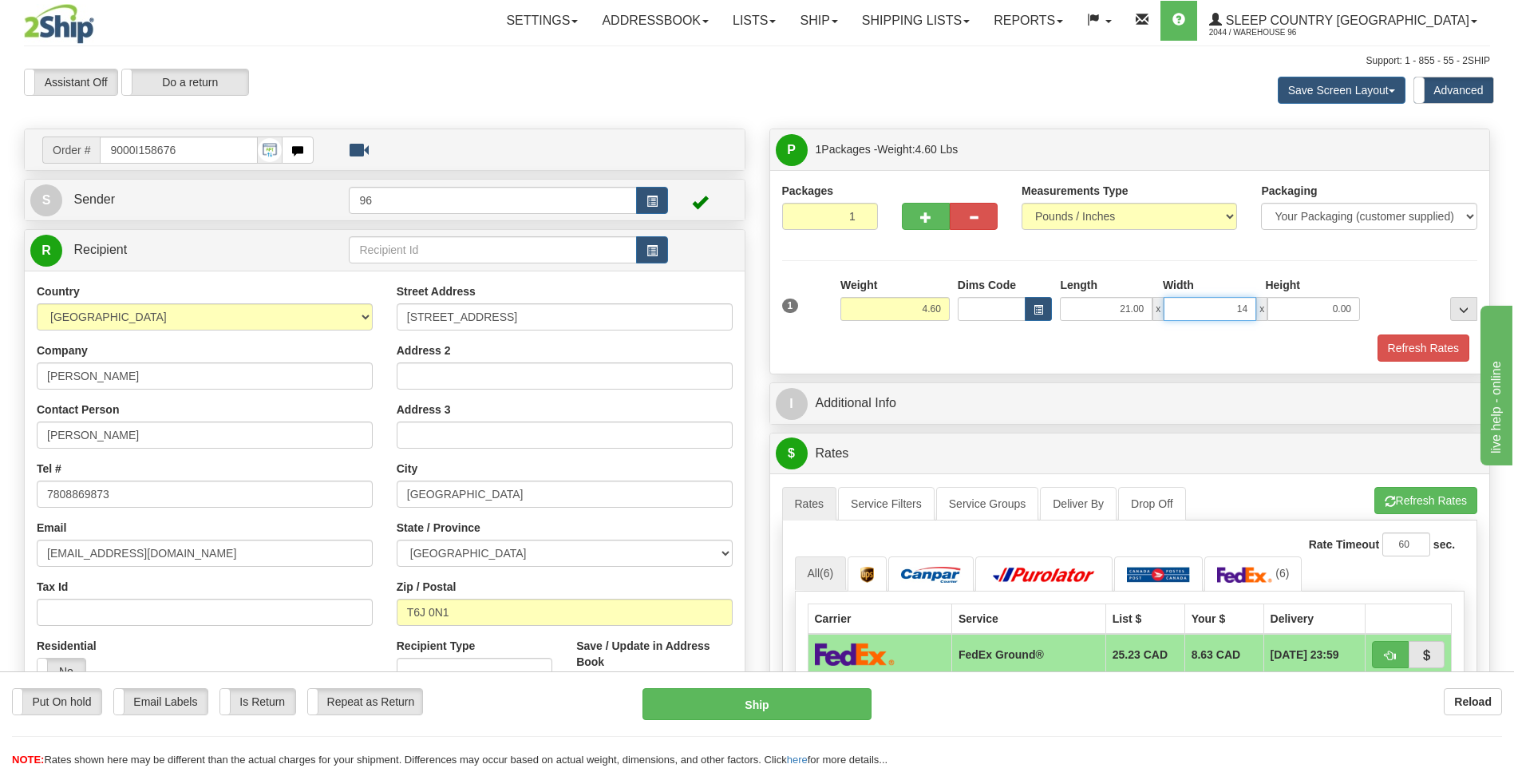
type input "14.00"
type input "6.00"
drag, startPoint x: 1424, startPoint y: 337, endPoint x: 1425, endPoint y: 345, distance: 8.0
click at [1425, 344] on button "Refresh Rates" at bounding box center [1424, 348] width 92 height 27
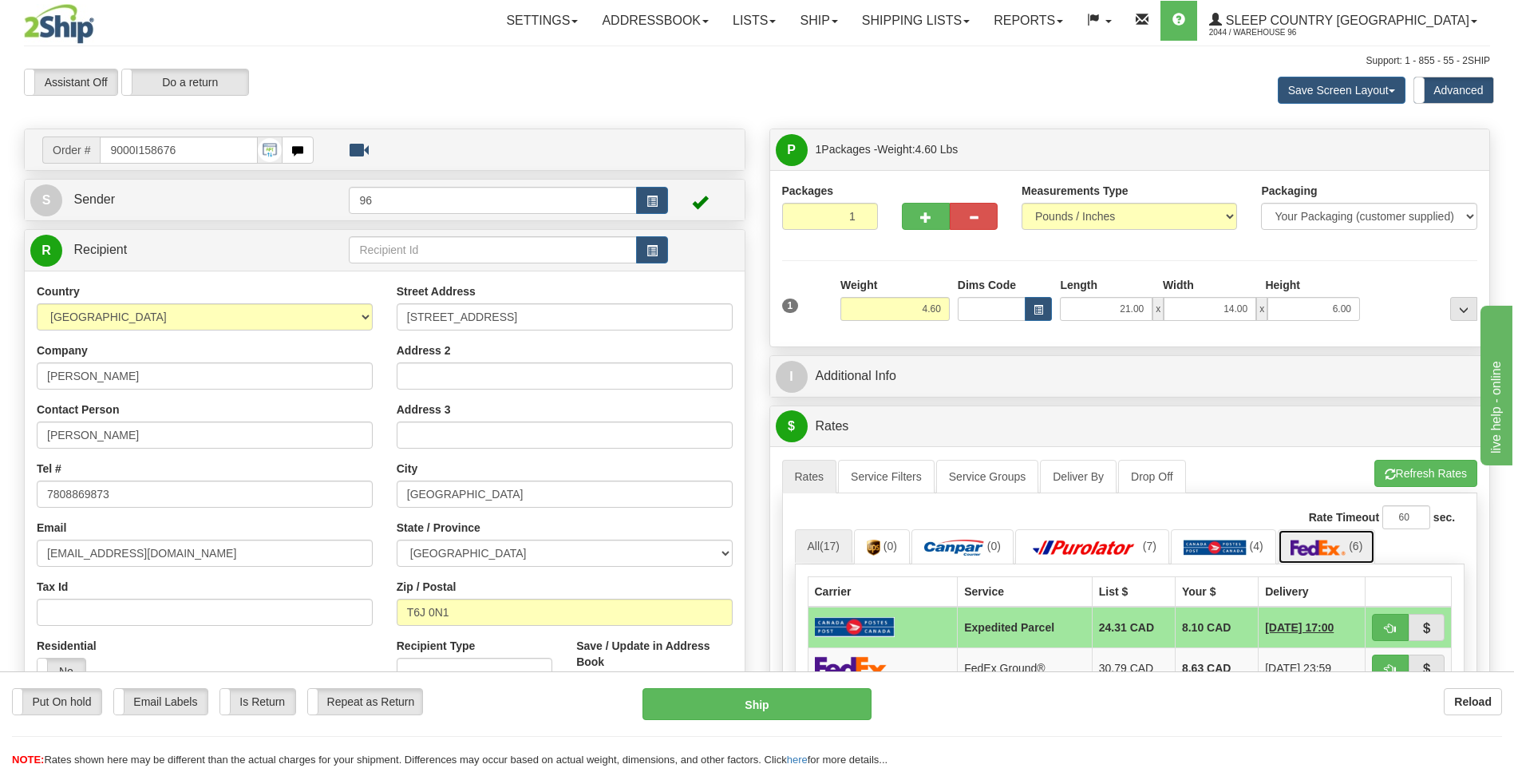
click at [1320, 540] on img at bounding box center [1319, 548] width 56 height 16
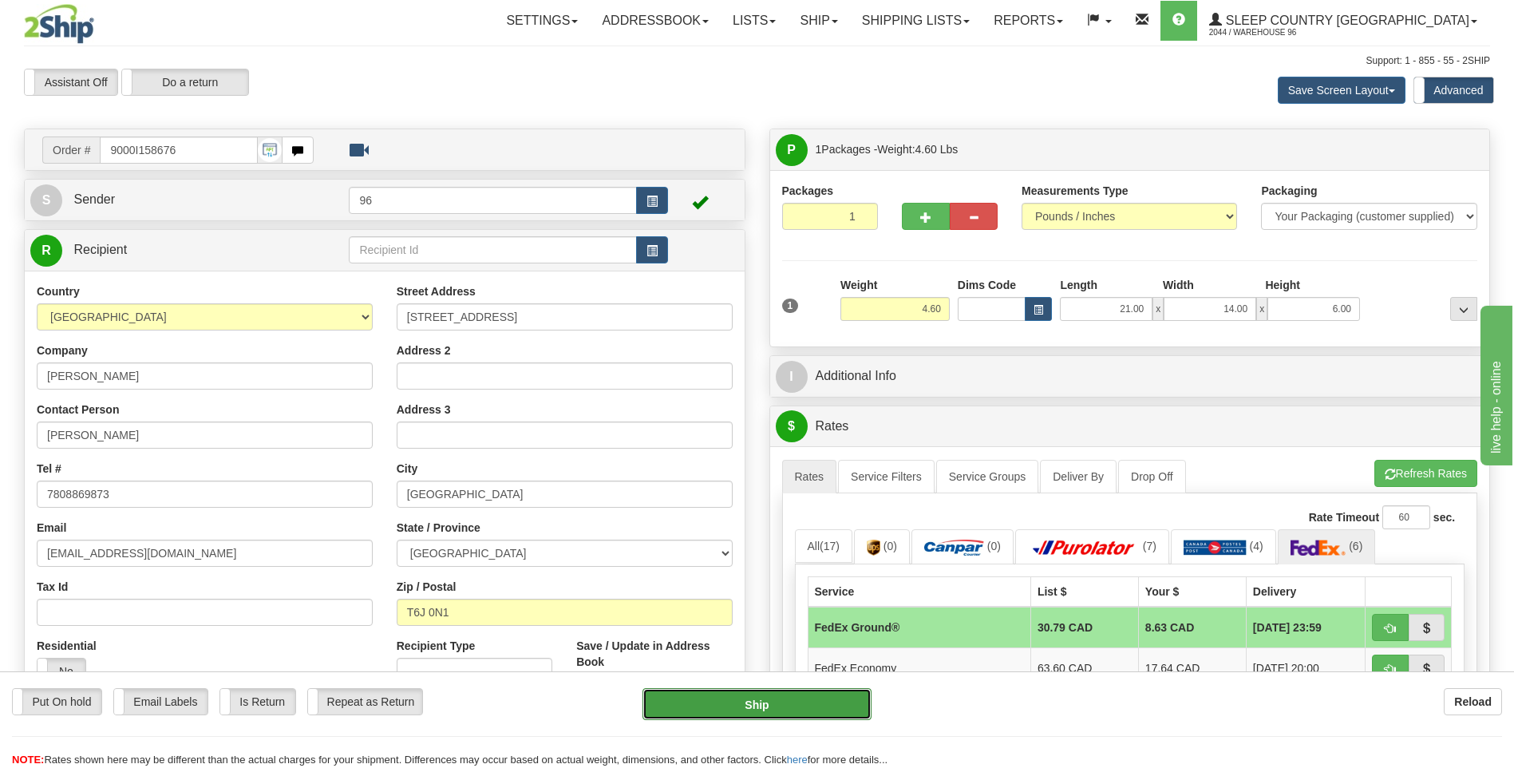
click at [802, 709] on button "Ship" at bounding box center [757, 704] width 228 height 32
type input "92"
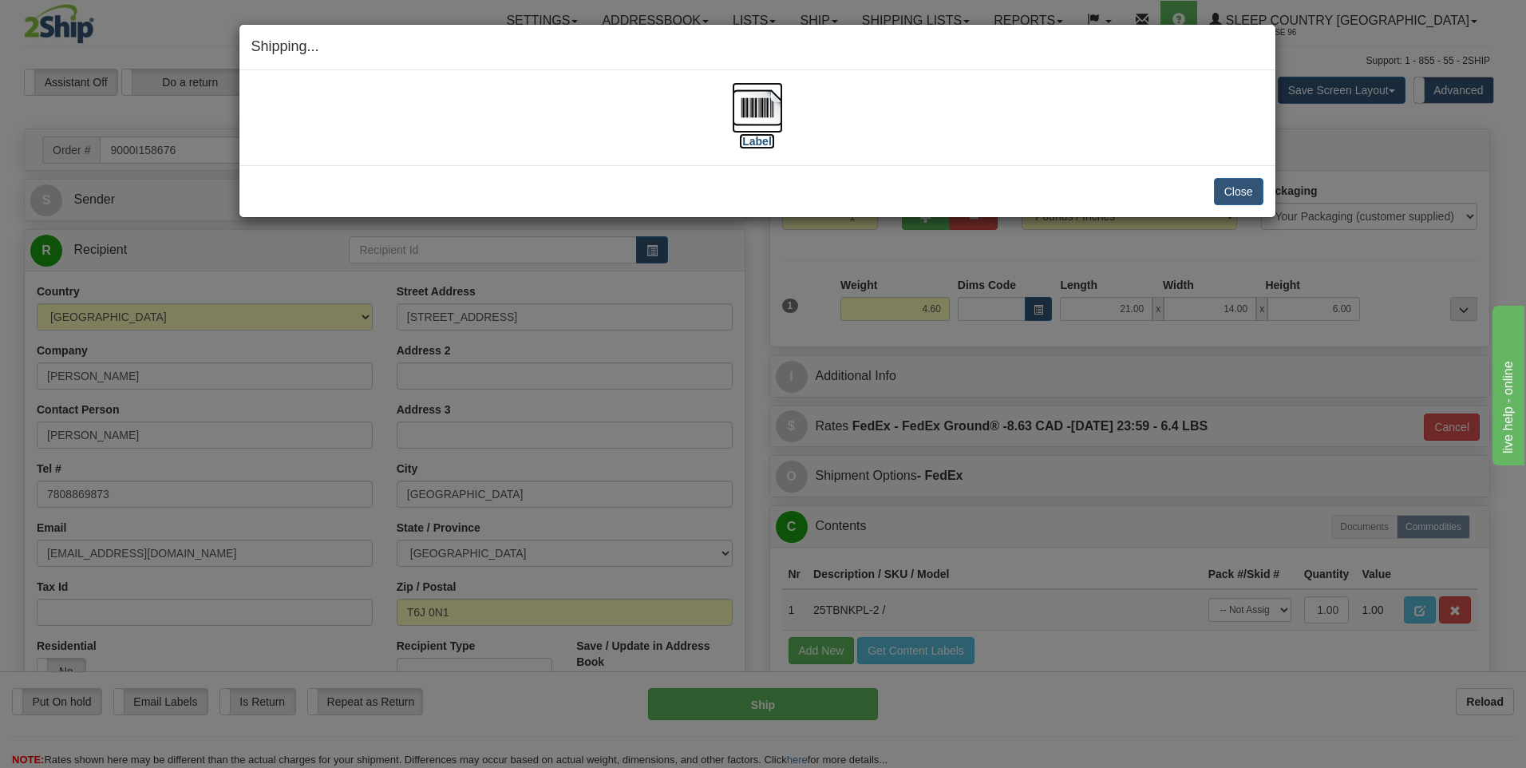
click at [760, 106] on img at bounding box center [757, 107] width 51 height 51
click at [1241, 187] on button "Close" at bounding box center [1238, 191] width 49 height 27
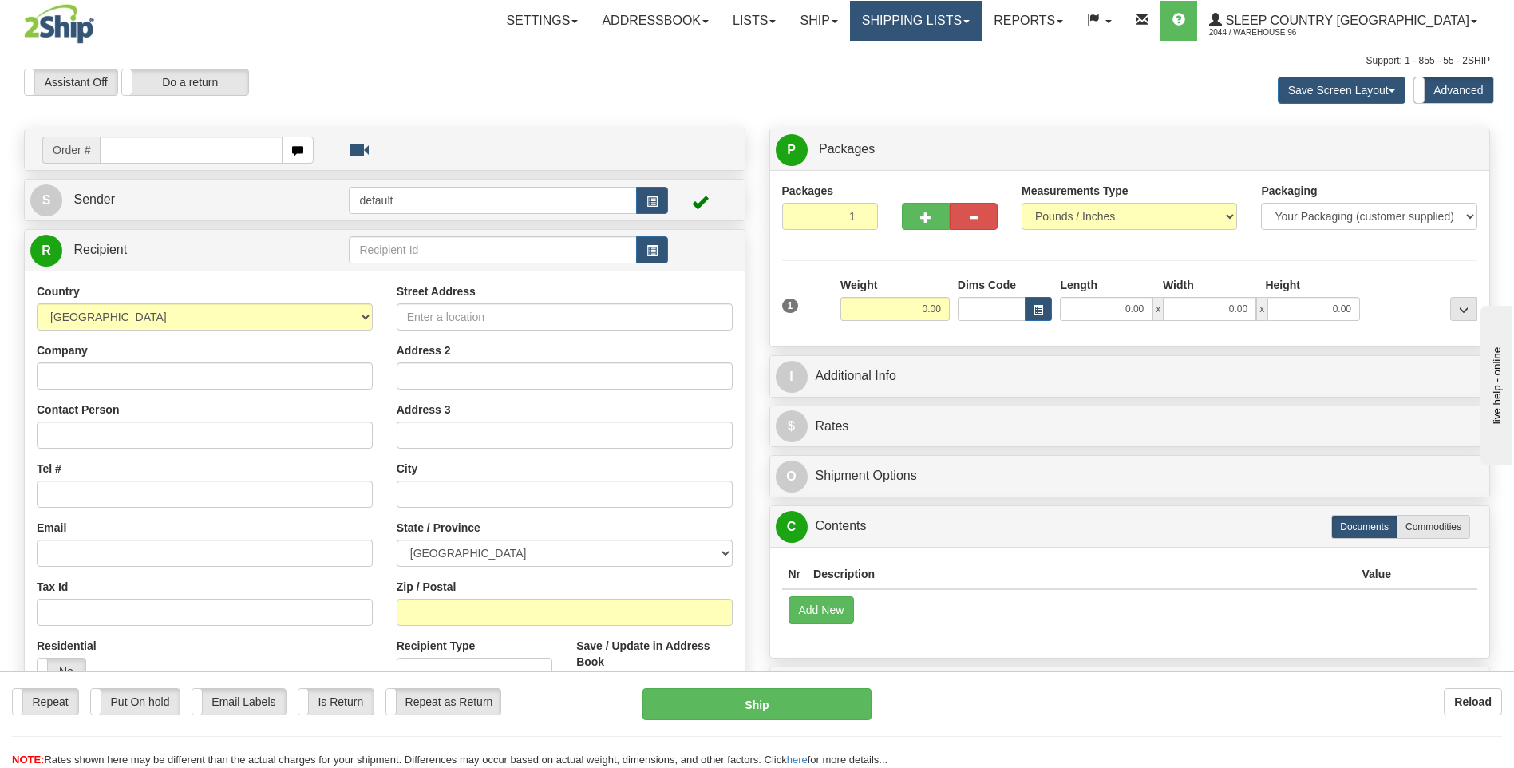
click at [982, 28] on link "Shipping lists" at bounding box center [916, 21] width 132 height 40
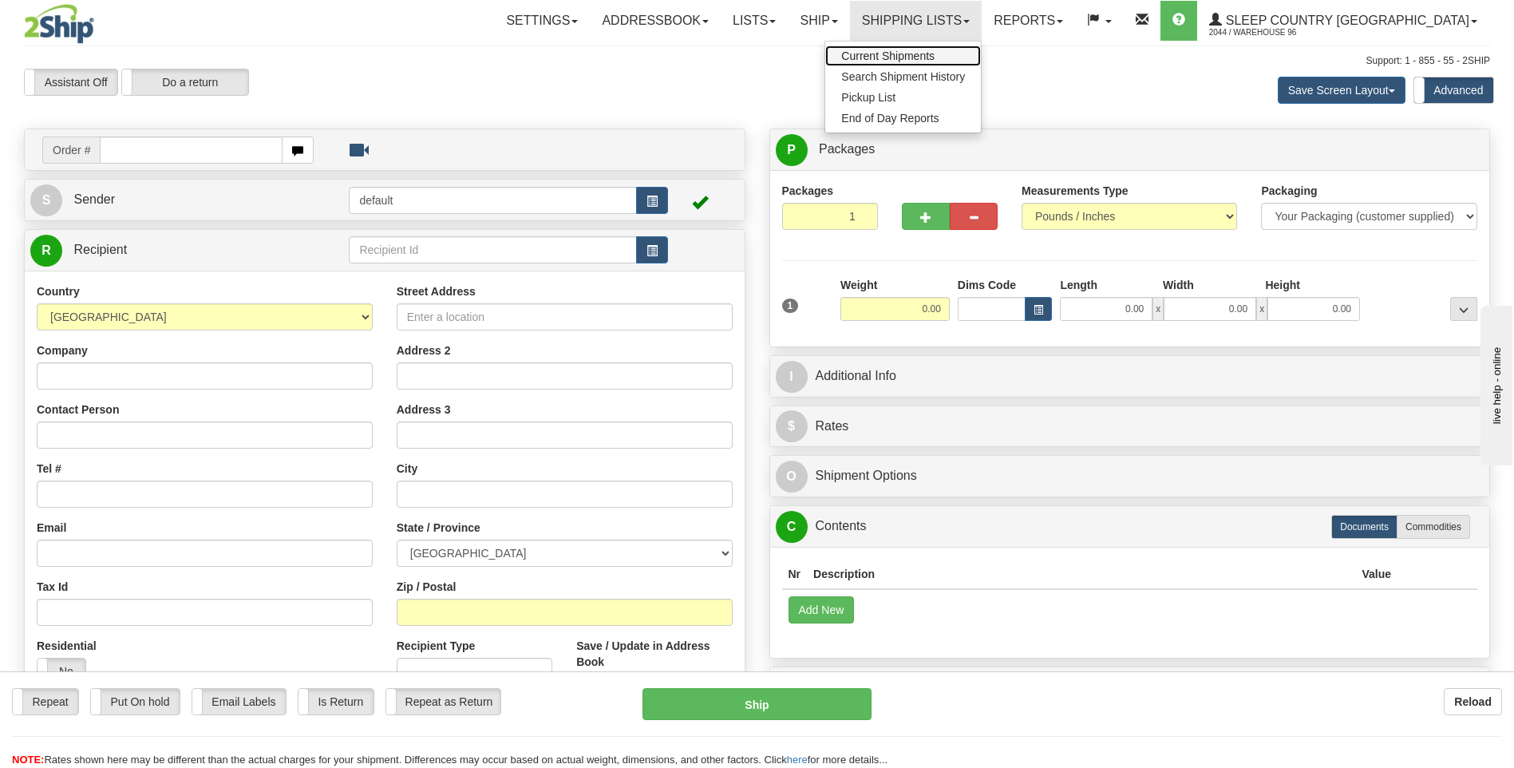
click at [935, 52] on span "Current Shipments" at bounding box center [887, 55] width 93 height 13
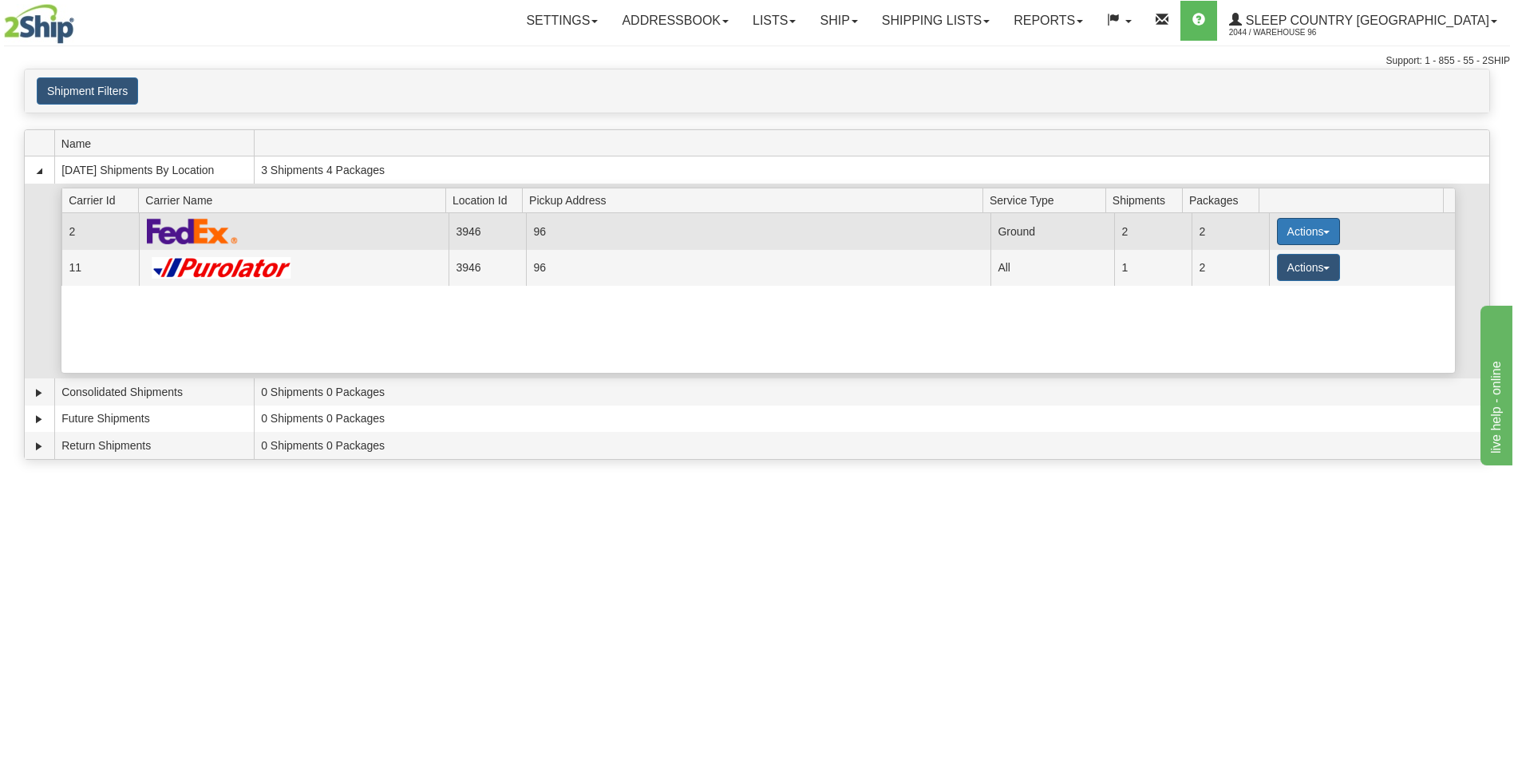
click at [1310, 230] on button "Actions" at bounding box center [1309, 231] width 64 height 27
click at [1255, 280] on span "Close" at bounding box center [1246, 281] width 37 height 11
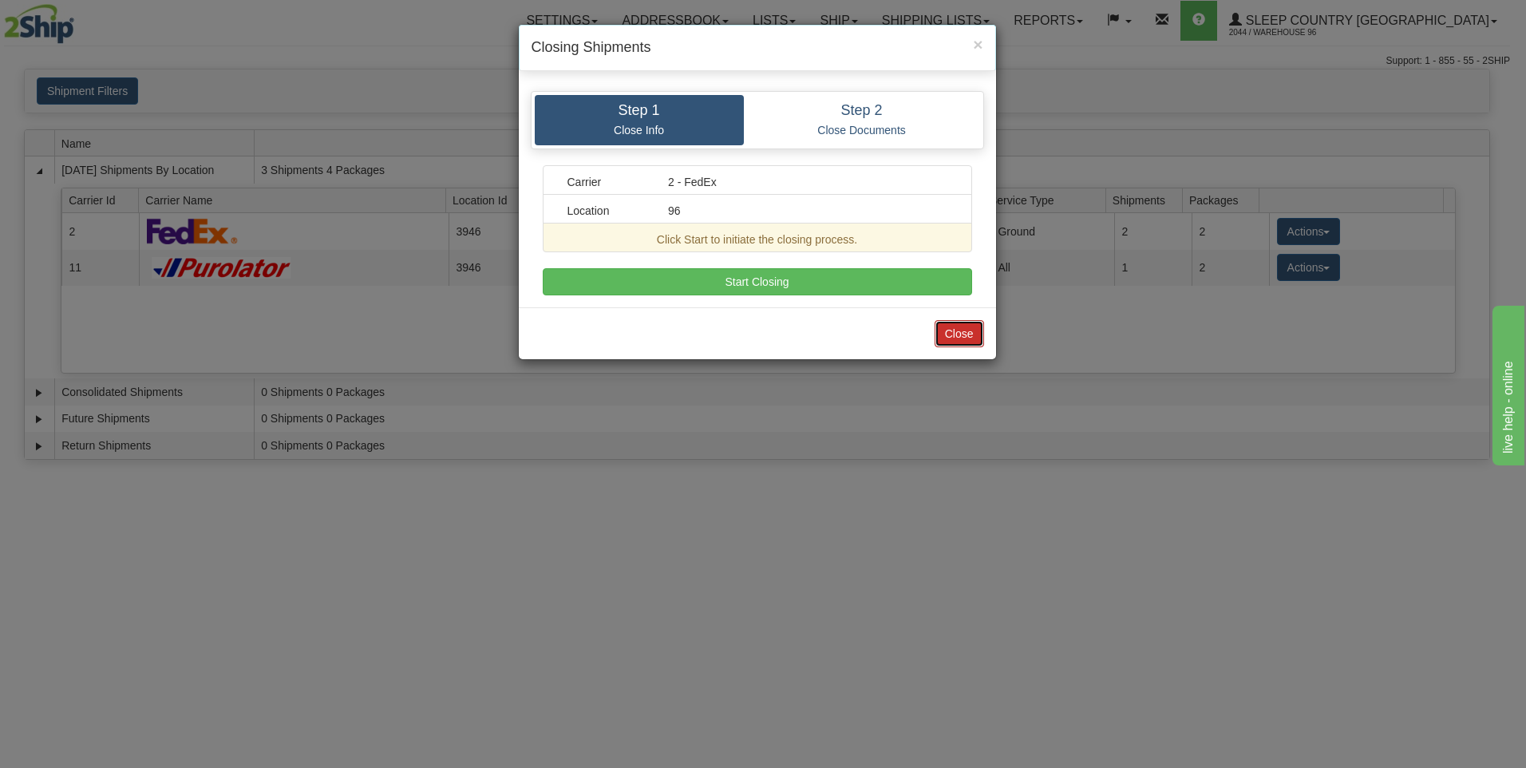
click at [961, 338] on button "Close" at bounding box center [959, 333] width 49 height 27
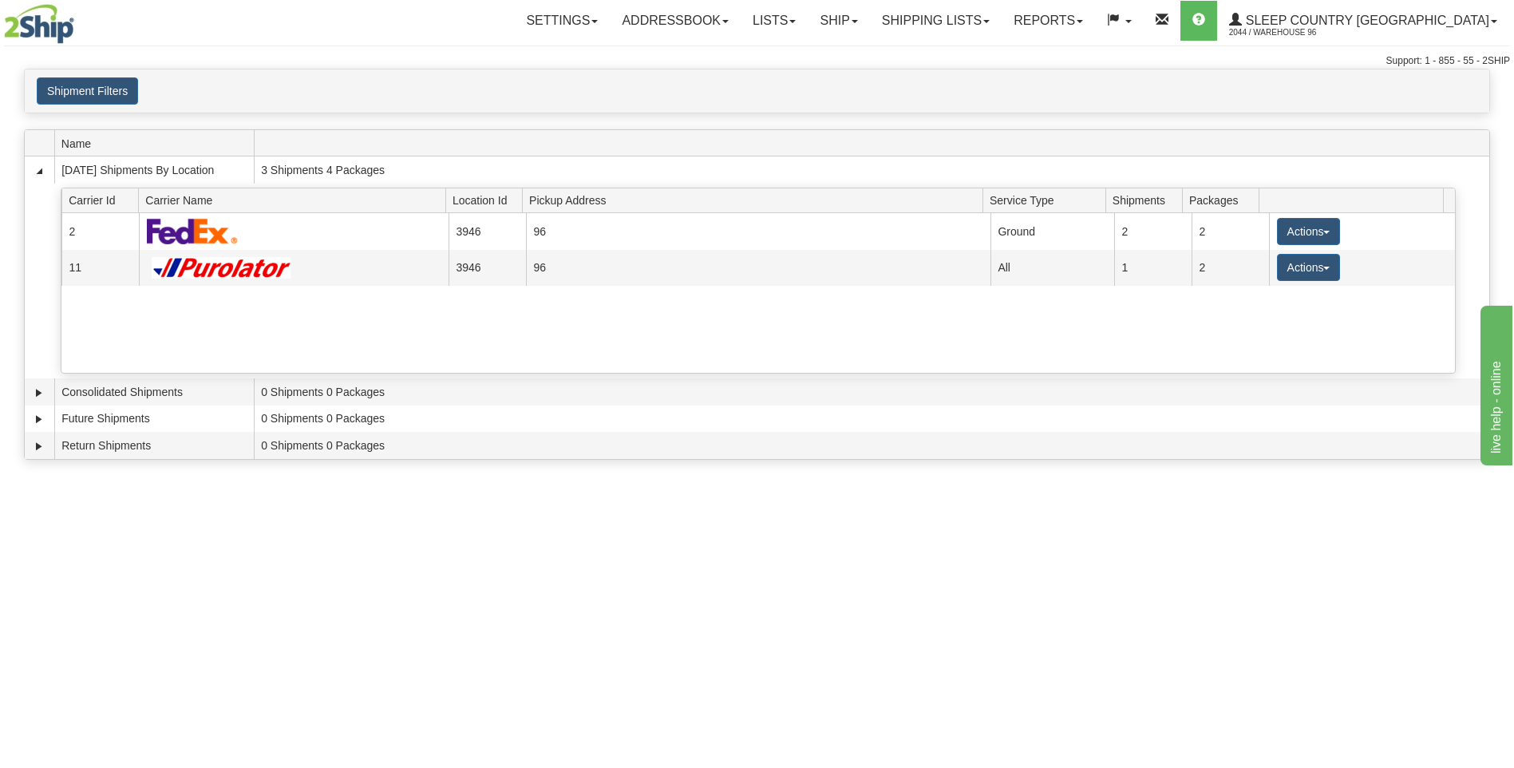
drag, startPoint x: 1036, startPoint y: 605, endPoint x: 1111, endPoint y: 459, distance: 163.9
click at [1034, 588] on div "Toggle navigation Settings Shipping Preferences Fields Preferences New Recipien…" at bounding box center [757, 384] width 1514 height 768
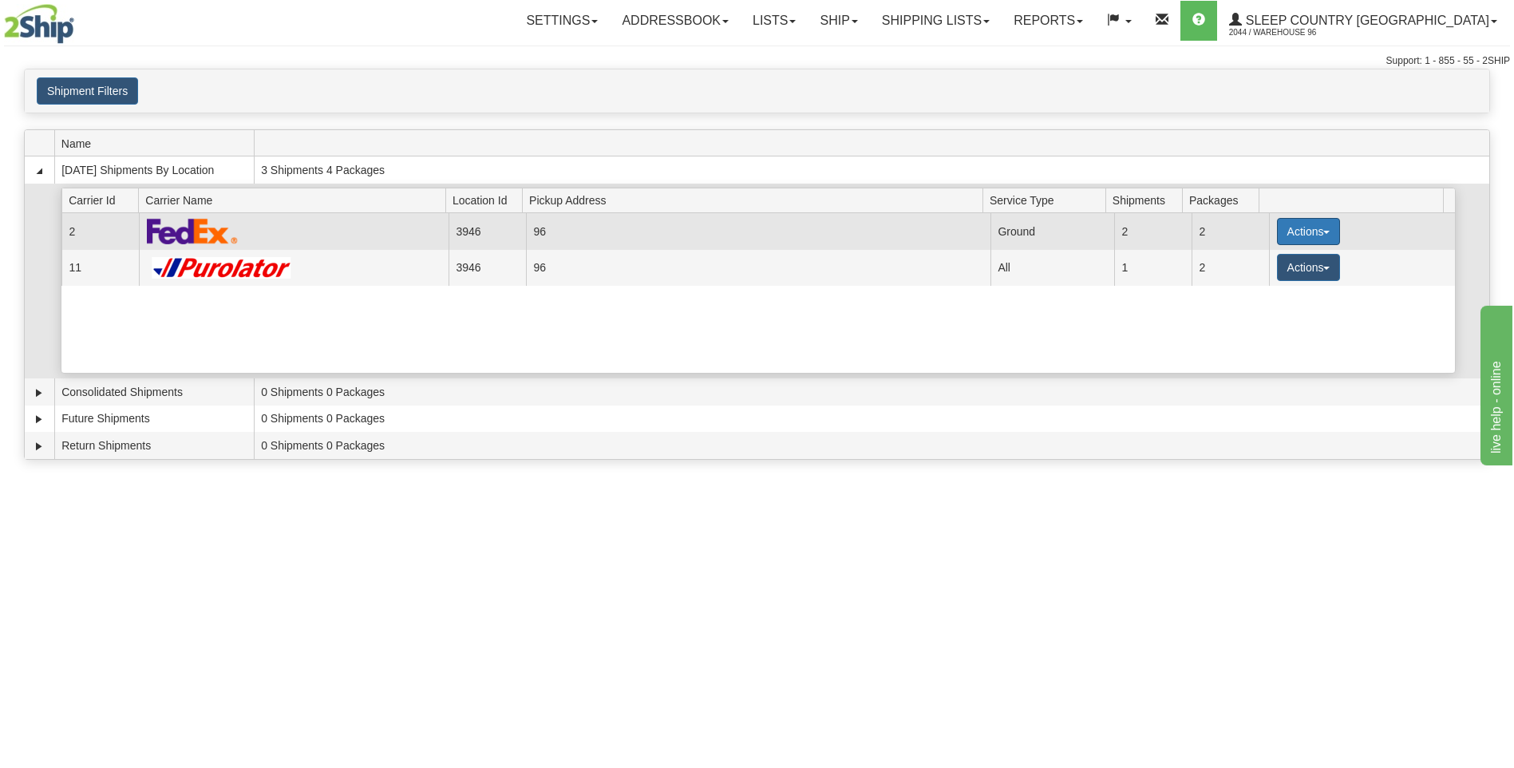
click at [1297, 222] on button "Actions" at bounding box center [1309, 231] width 64 height 27
click at [1253, 284] on span "Close" at bounding box center [1246, 281] width 37 height 11
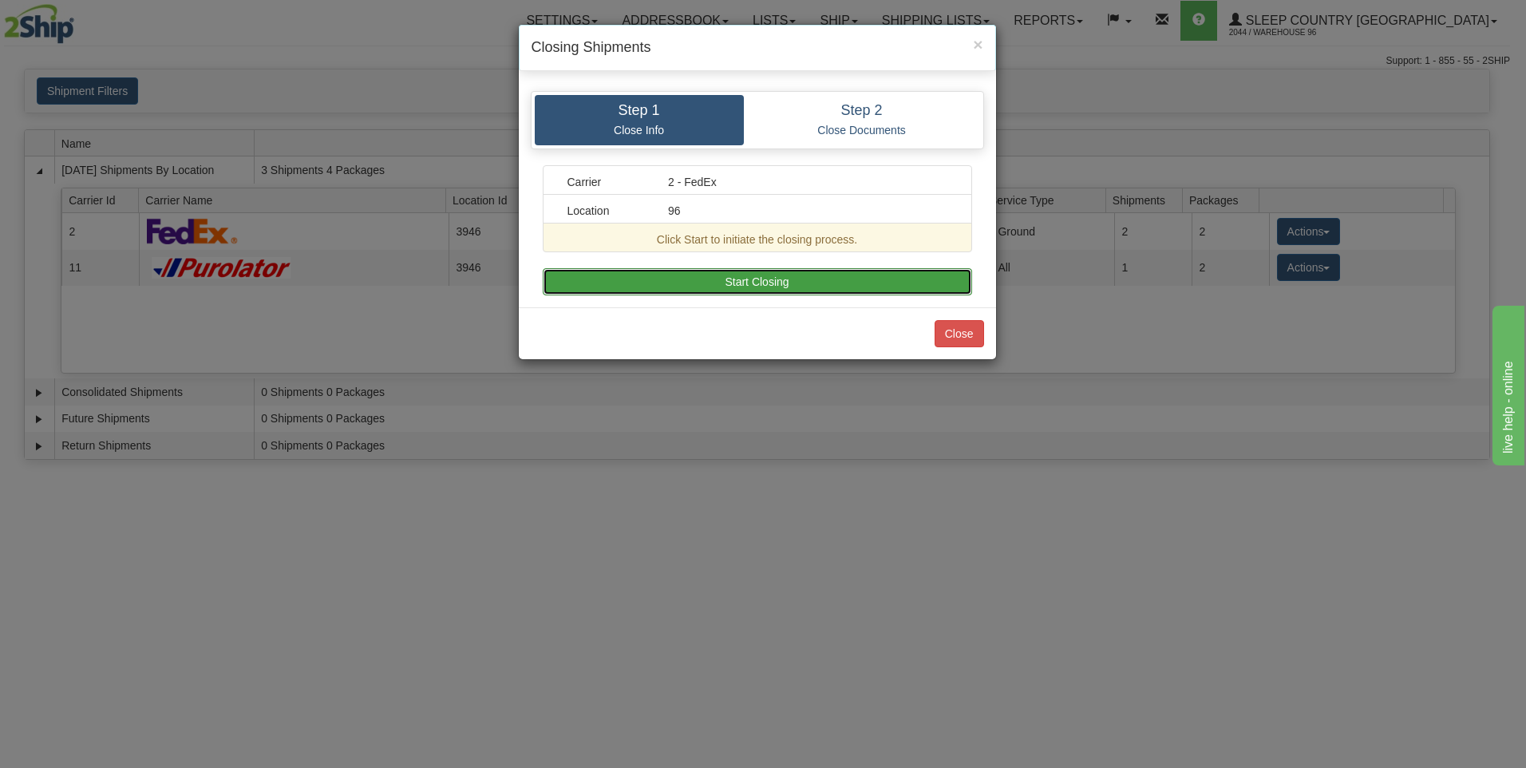
click at [784, 279] on button "Start Closing" at bounding box center [758, 281] width 430 height 27
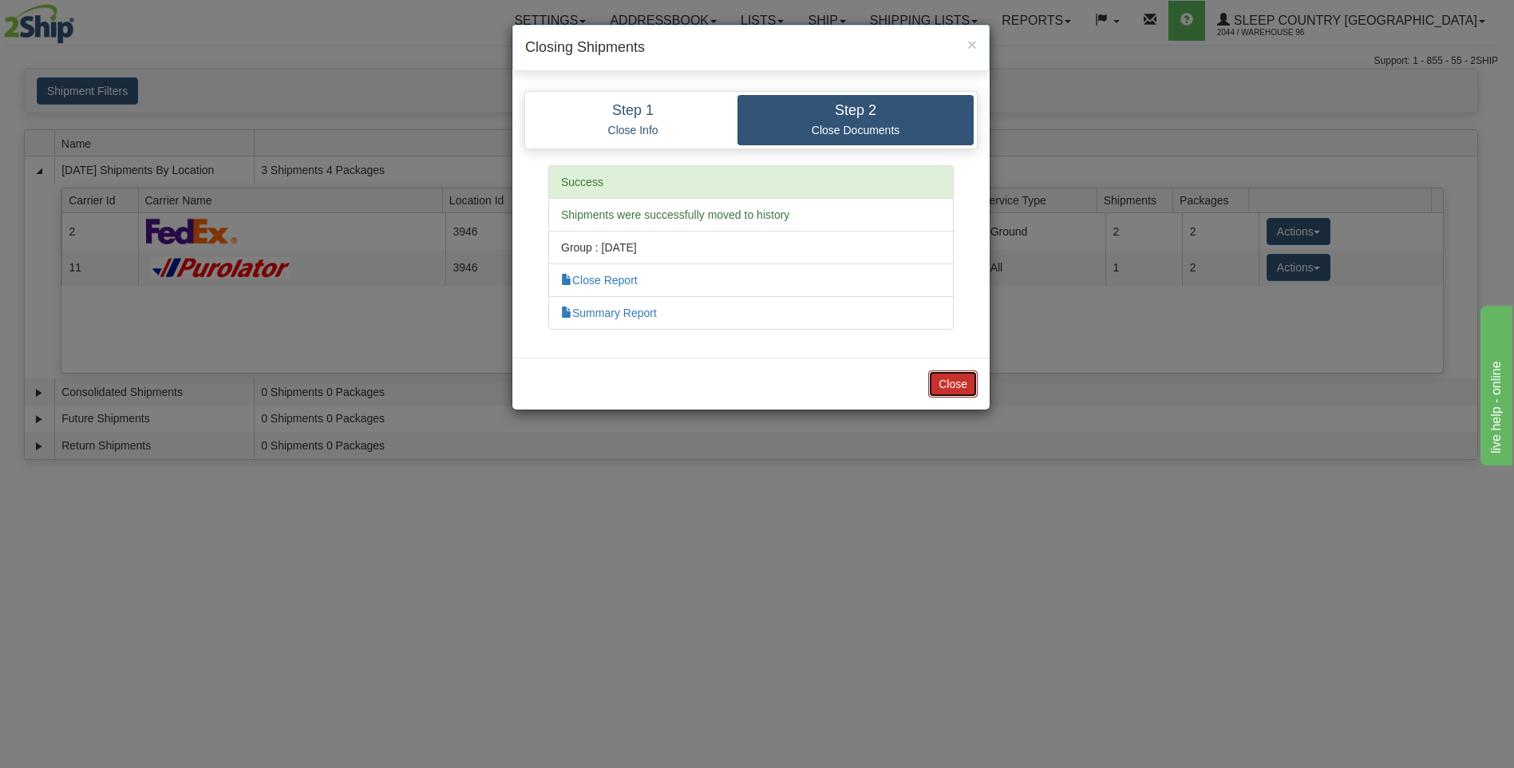
click at [968, 386] on button "Close" at bounding box center [952, 383] width 49 height 27
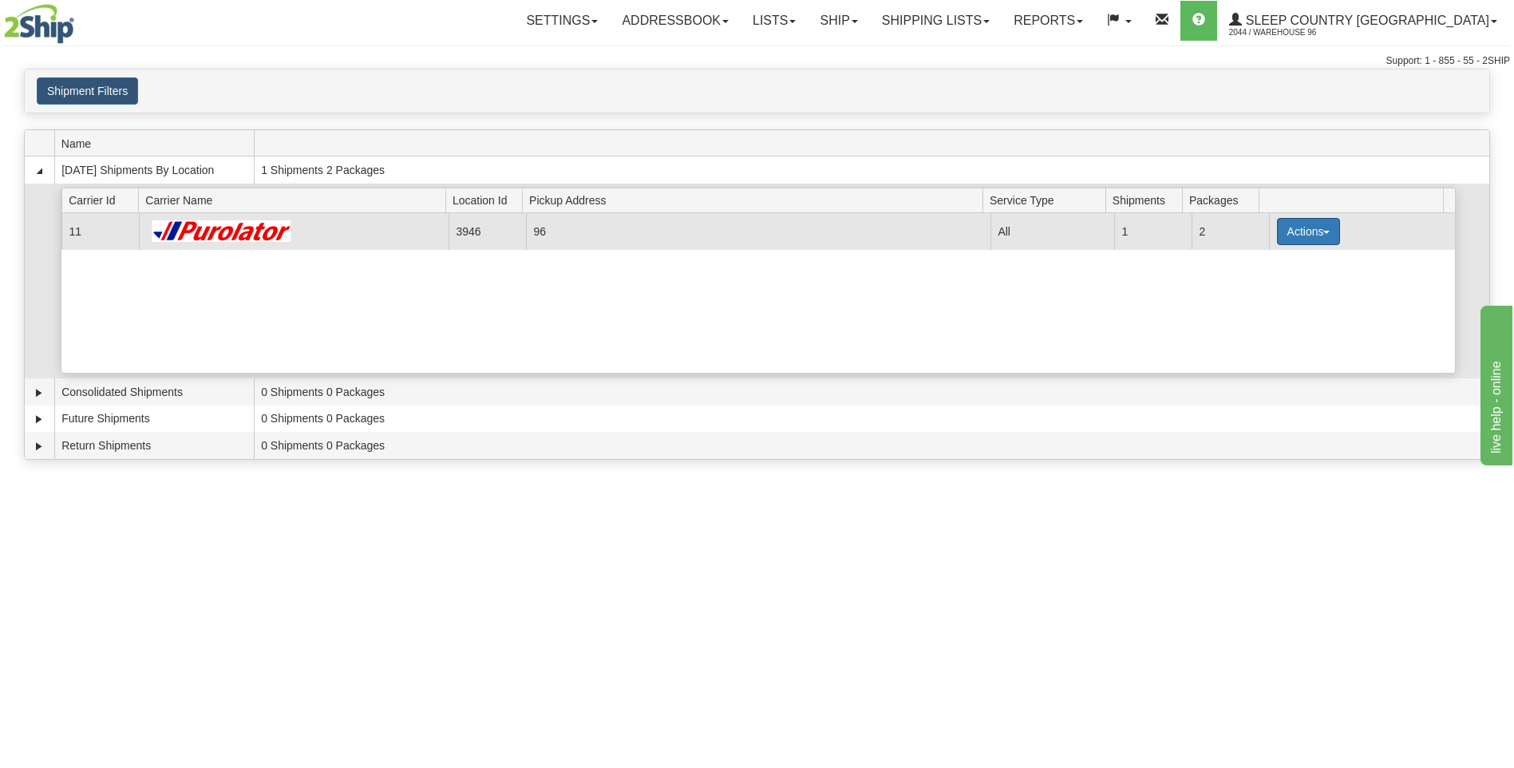
click at [1288, 232] on button "Actions" at bounding box center [1309, 231] width 64 height 27
click at [1256, 307] on span "Pickup" at bounding box center [1249, 302] width 42 height 11
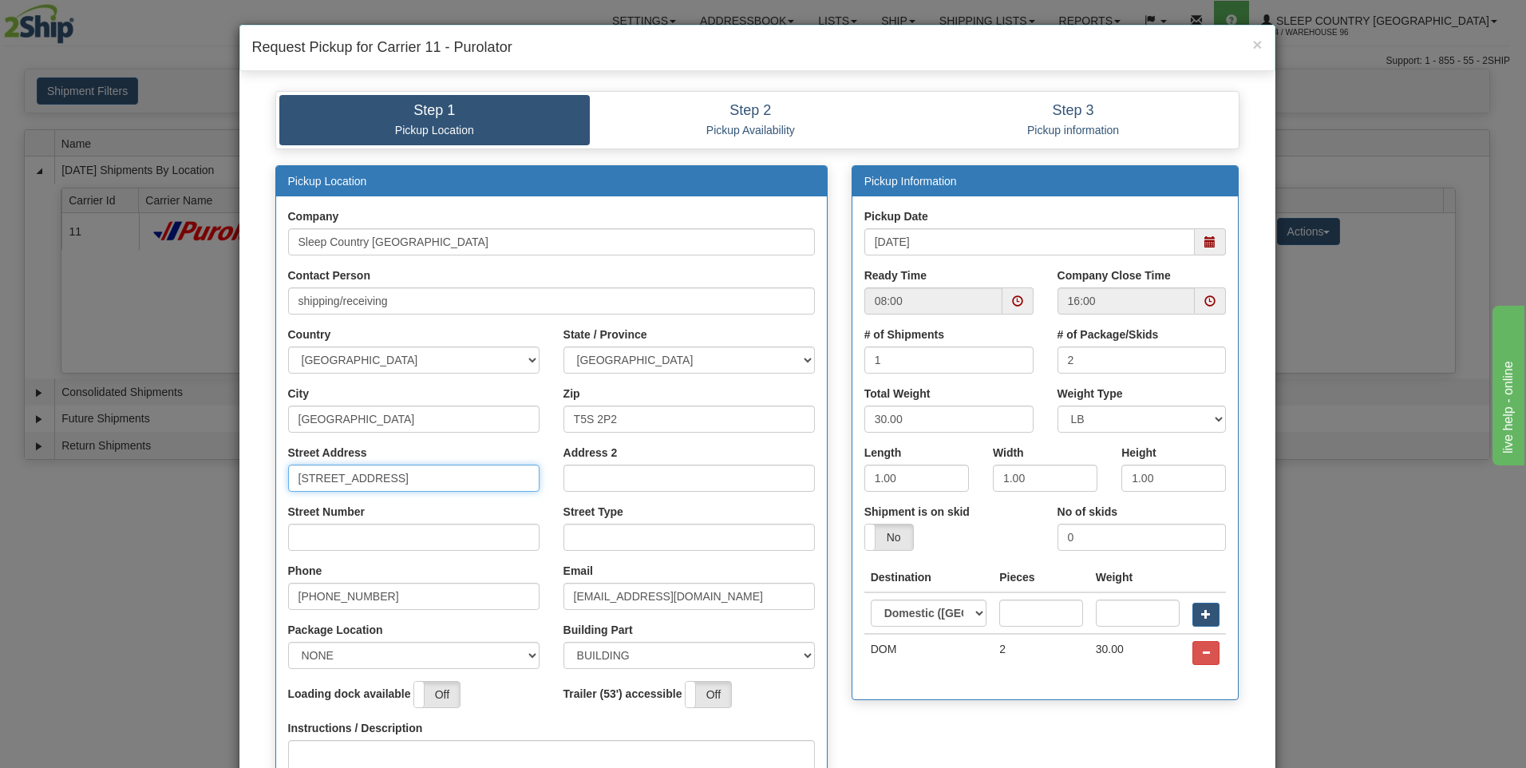
click at [459, 486] on input "[STREET_ADDRESS]" at bounding box center [413, 478] width 251 height 27
type input "18137"
type input "111"
type input "ave"
click at [510, 657] on select "NONE FRONT REAR SIDE" at bounding box center [413, 655] width 251 height 27
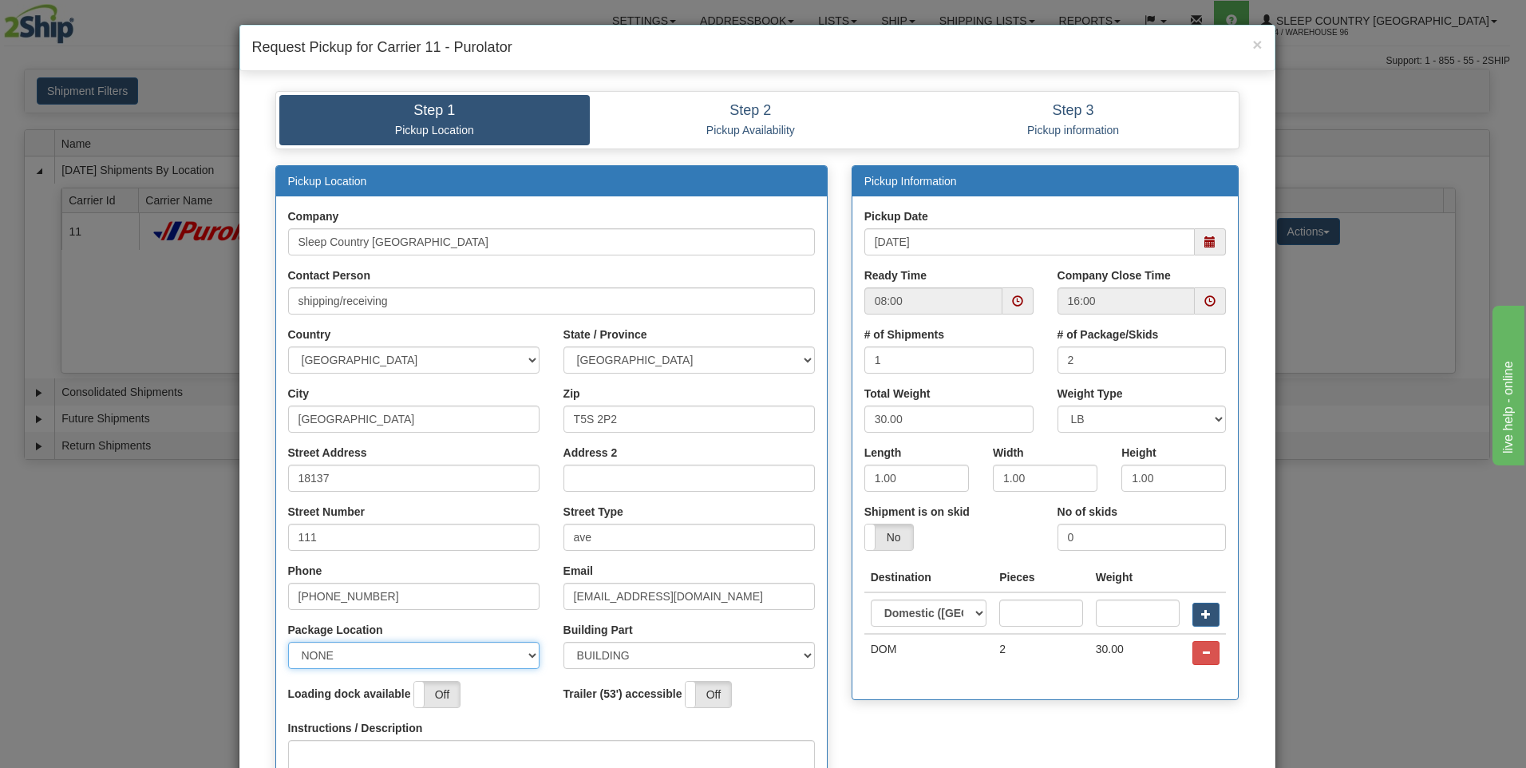
select select "2"
click at [288, 642] on select "NONE FRONT REAR SIDE" at bounding box center [413, 655] width 251 height 27
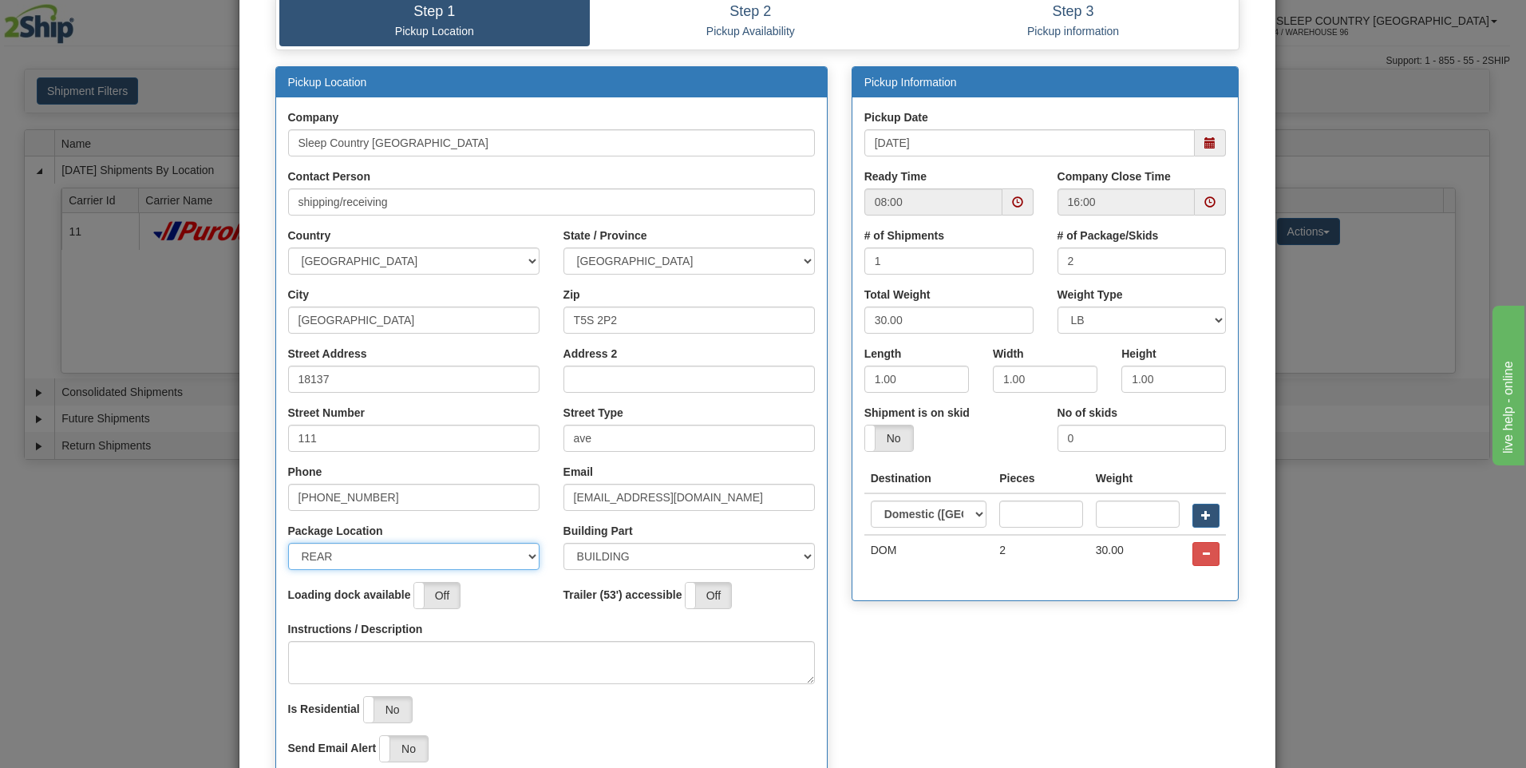
scroll to position [240, 0]
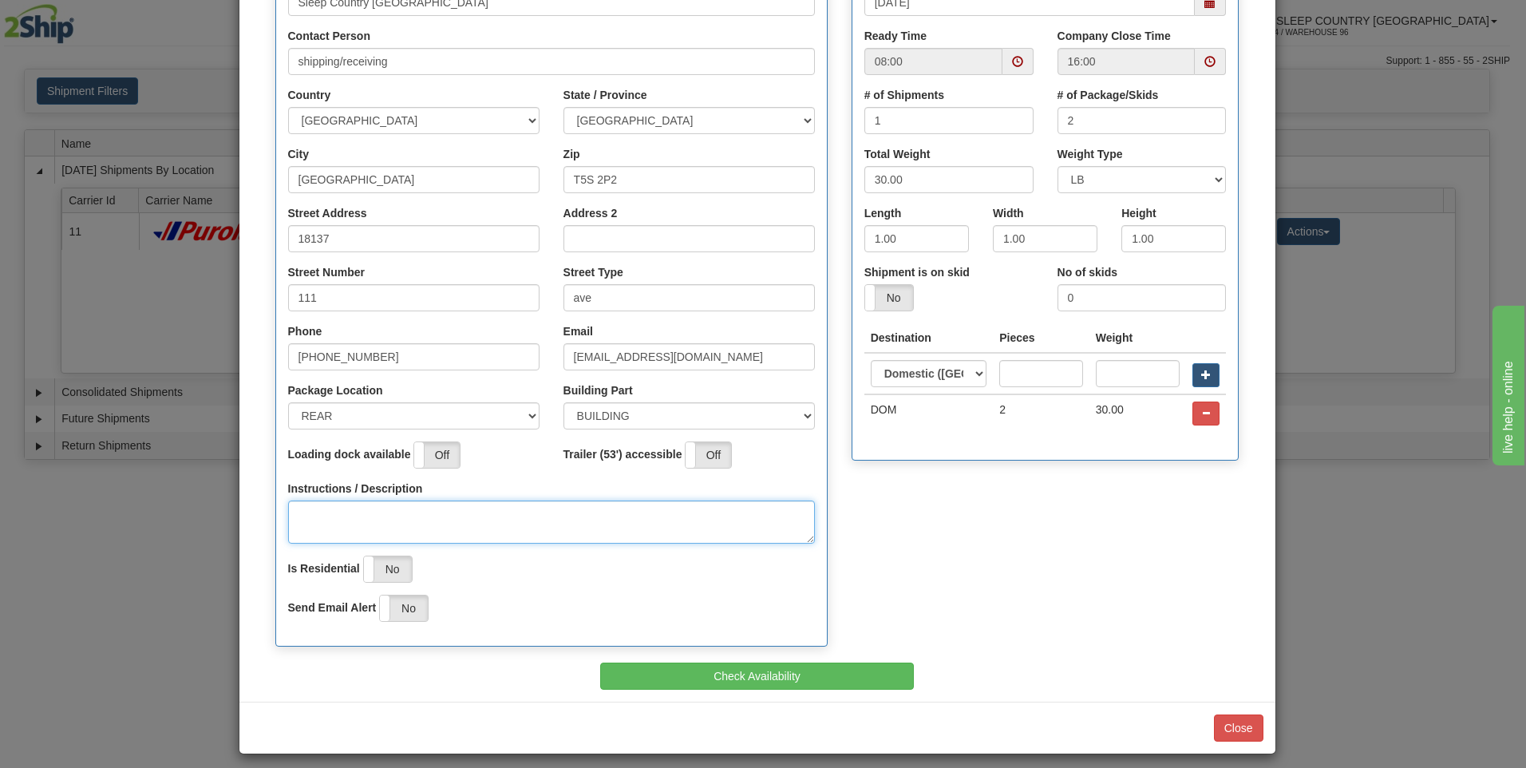
click at [363, 512] on textarea "Instructions / Description" at bounding box center [551, 522] width 527 height 43
click at [1019, 63] on span at bounding box center [1018, 61] width 31 height 27
type textarea "pick up at rear of building"
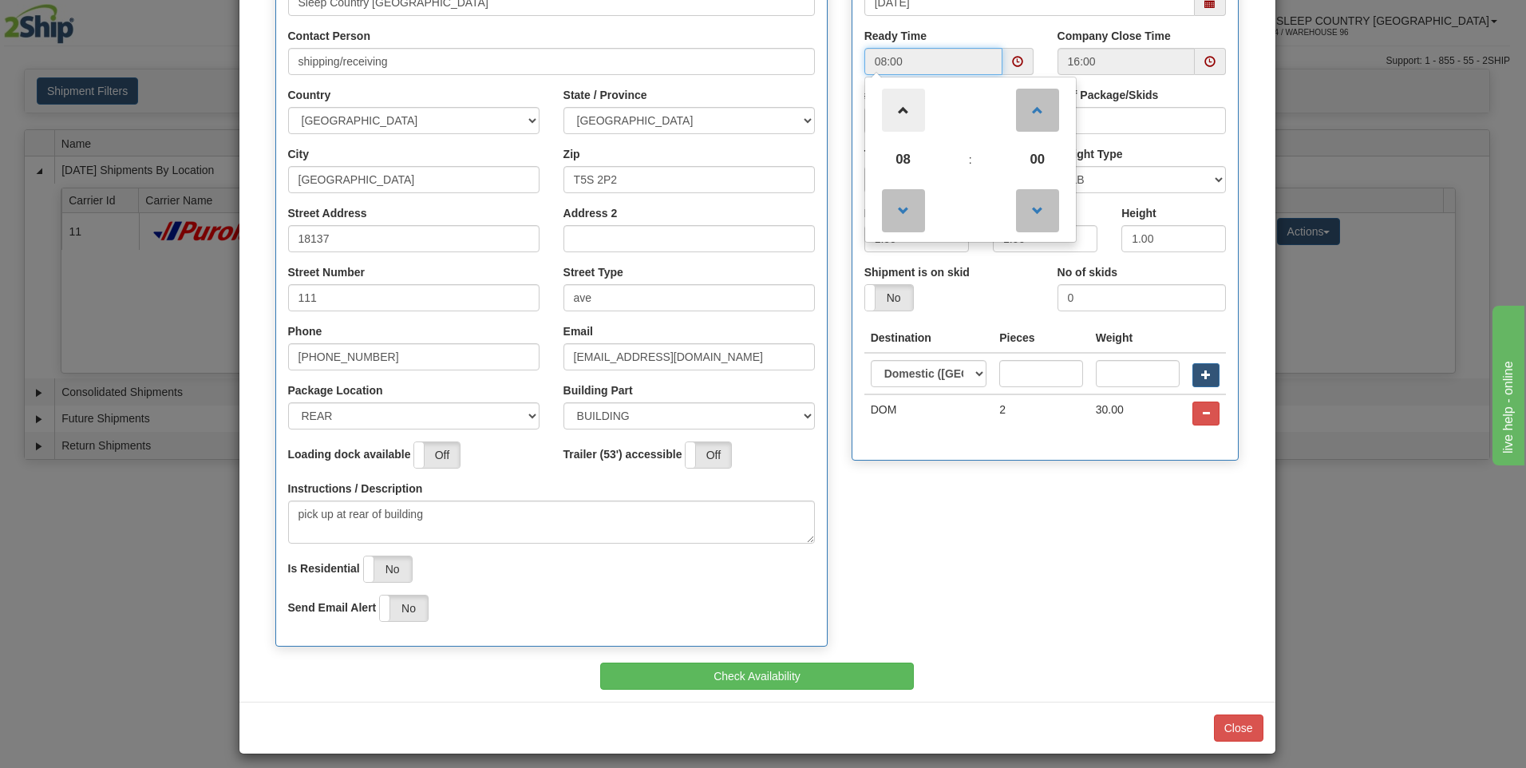
click at [897, 114] on span at bounding box center [903, 110] width 43 height 43
click at [896, 114] on span at bounding box center [903, 110] width 43 height 43
click at [896, 113] on span at bounding box center [903, 110] width 43 height 43
type input "12:00"
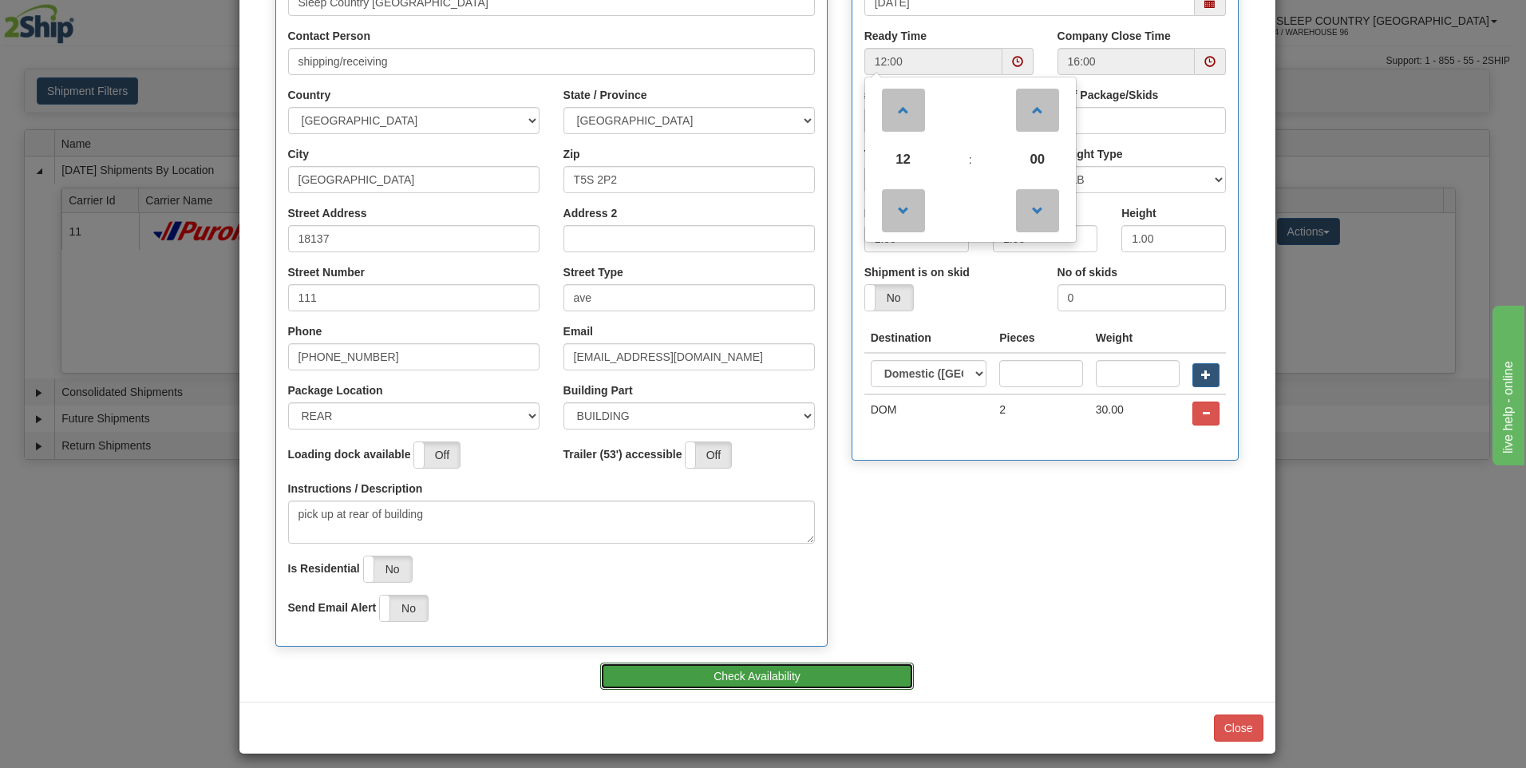
click at [851, 675] on button "Check Availability" at bounding box center [757, 676] width 314 height 27
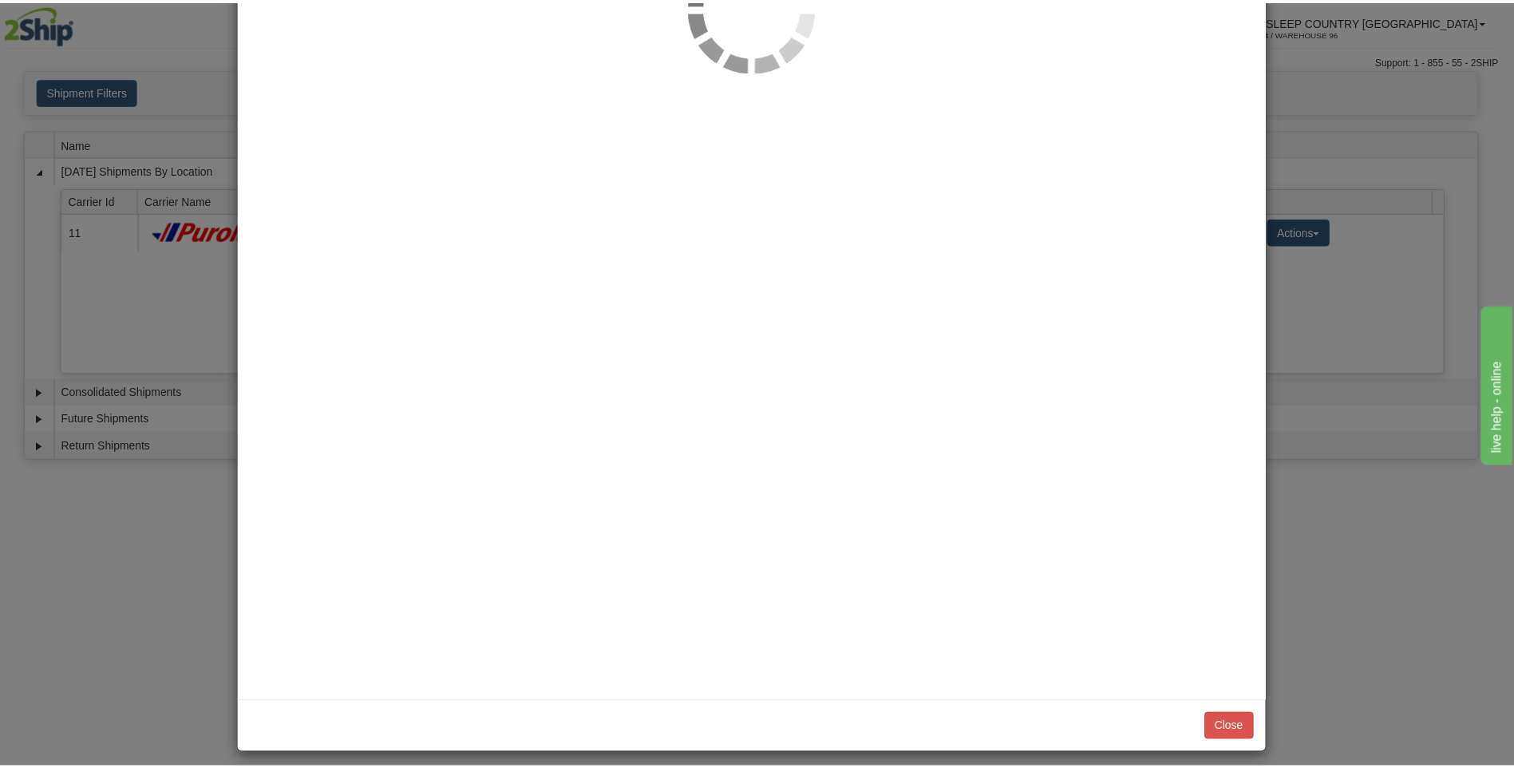
scroll to position [0, 0]
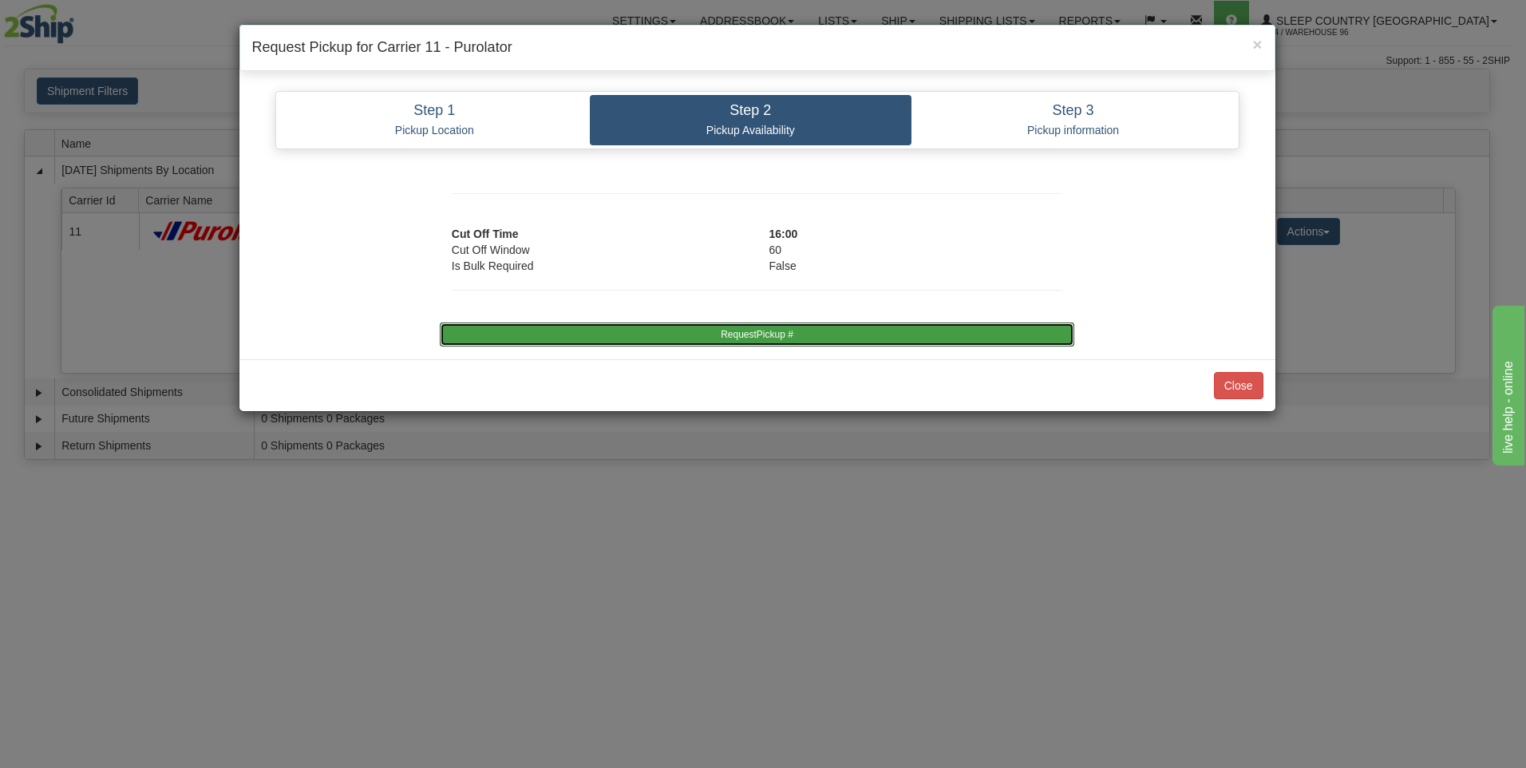
click at [862, 333] on button "RequestPickup #" at bounding box center [757, 335] width 635 height 24
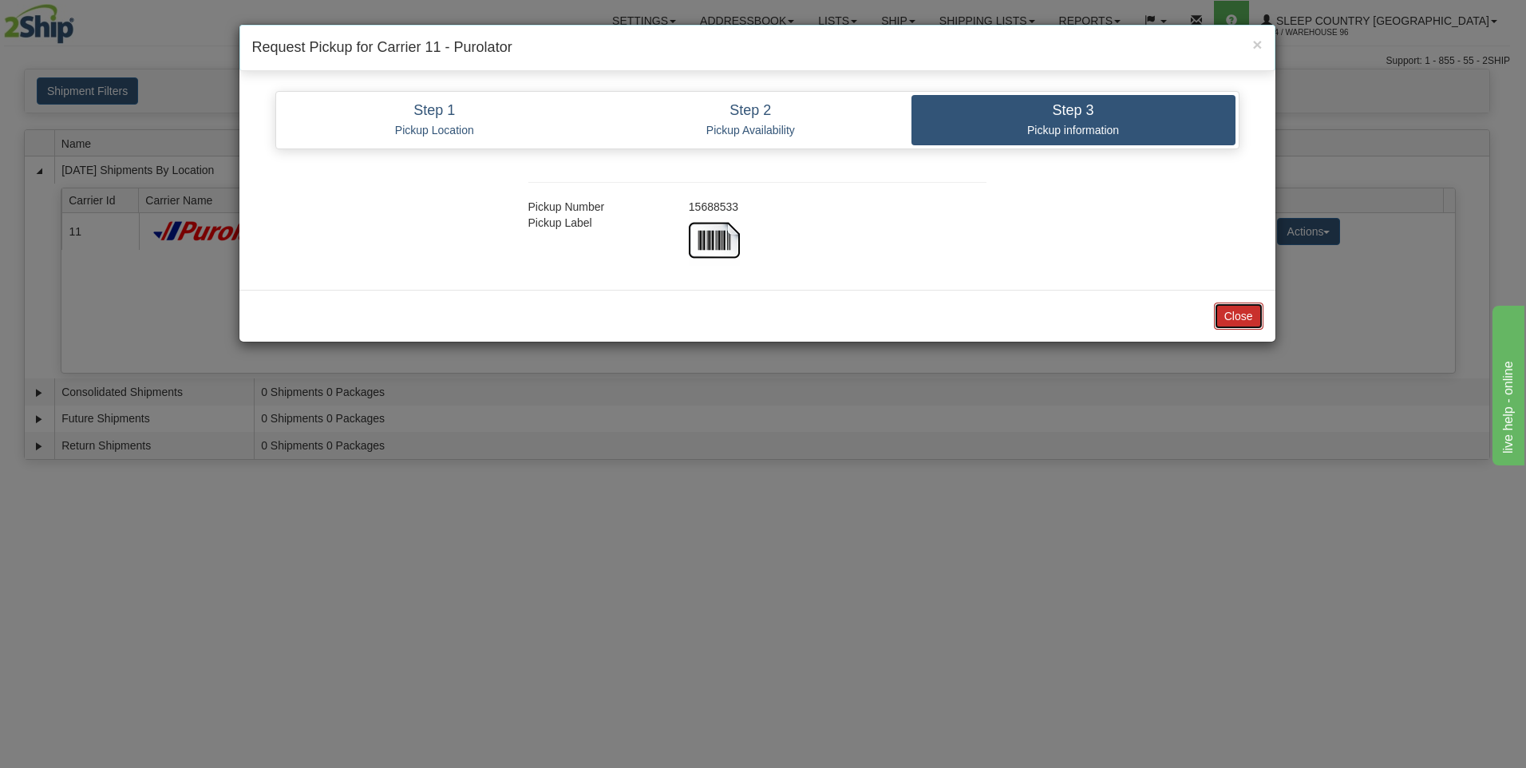
click at [1248, 317] on button "Close" at bounding box center [1238, 316] width 49 height 27
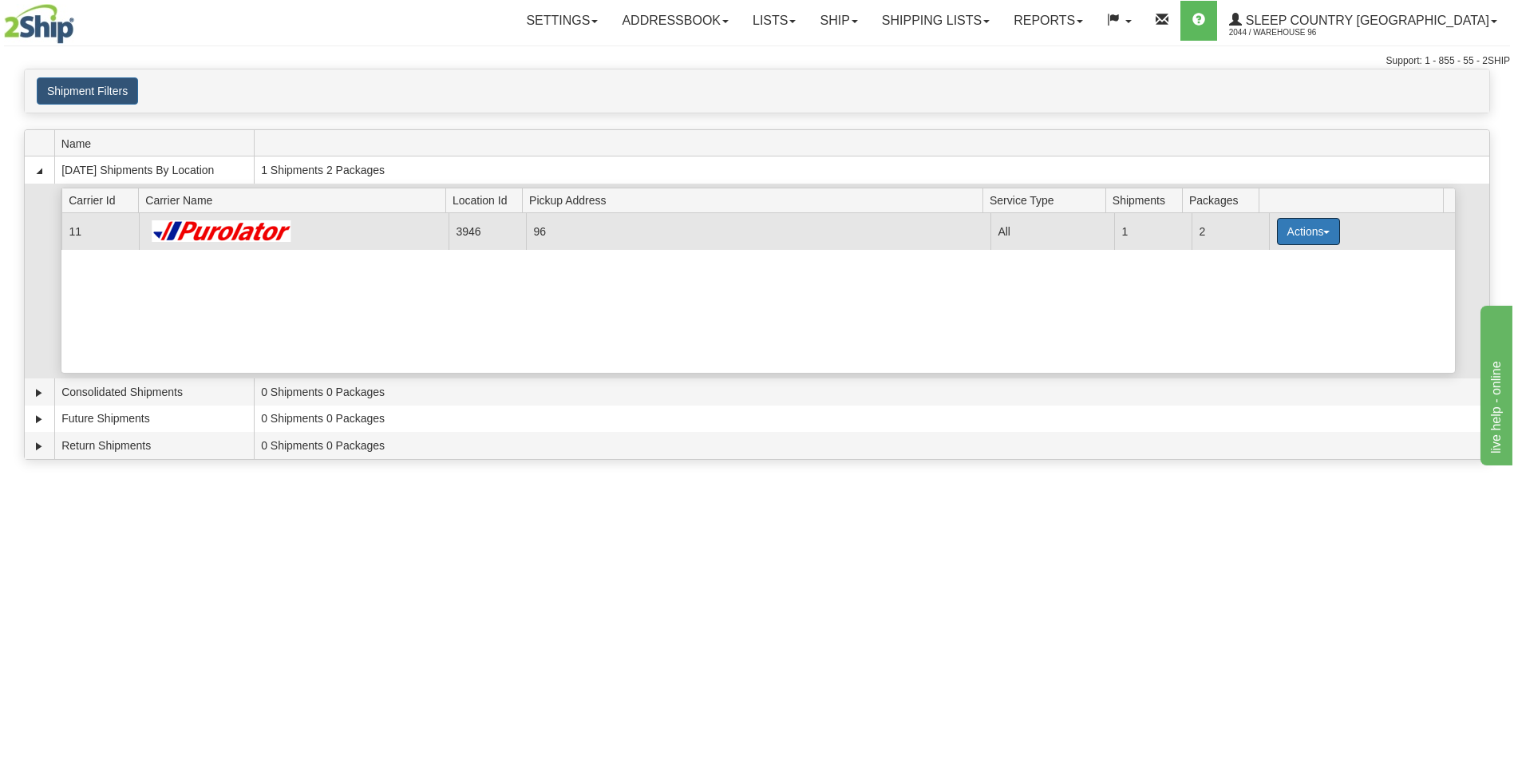
drag, startPoint x: 1298, startPoint y: 236, endPoint x: 1296, endPoint y: 248, distance: 13.0
click at [1298, 235] on button "Actions" at bounding box center [1309, 231] width 64 height 27
click at [1260, 283] on span "Close" at bounding box center [1246, 281] width 37 height 11
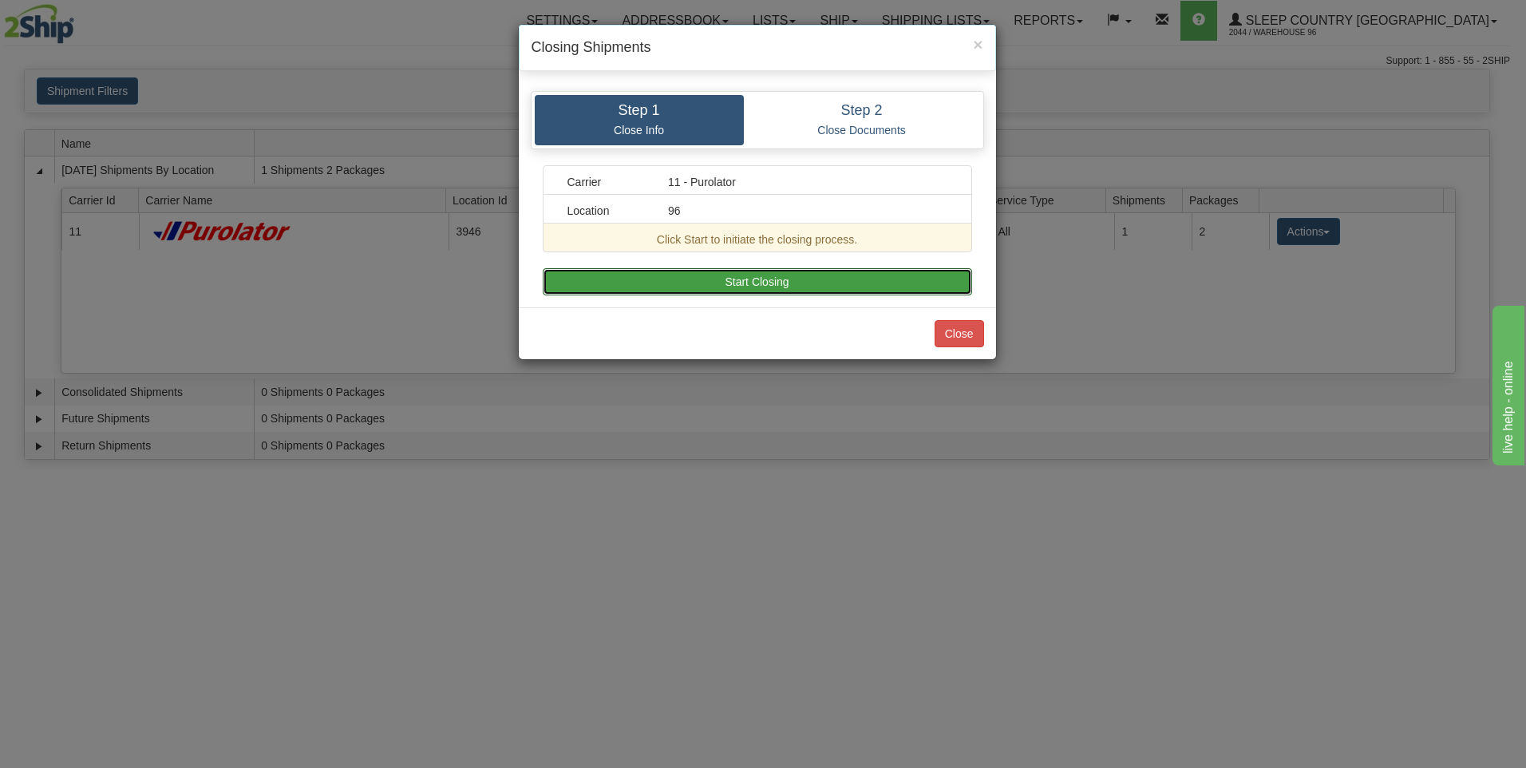
drag, startPoint x: 786, startPoint y: 281, endPoint x: 783, endPoint y: 299, distance: 18.5
click at [786, 281] on button "Start Closing" at bounding box center [758, 281] width 430 height 27
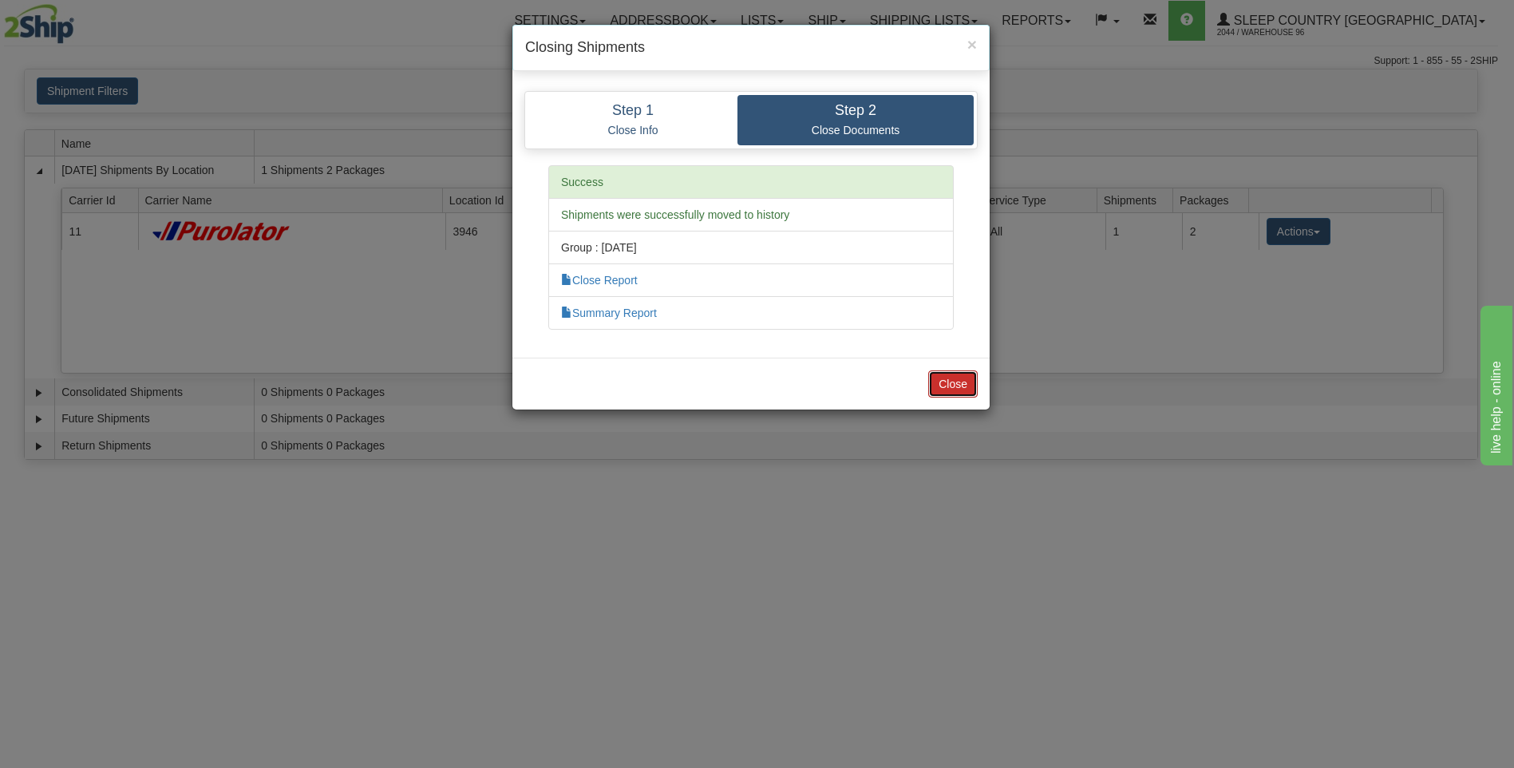
click at [968, 386] on button "Close" at bounding box center [952, 383] width 49 height 27
